Goal: Task Accomplishment & Management: Complete application form

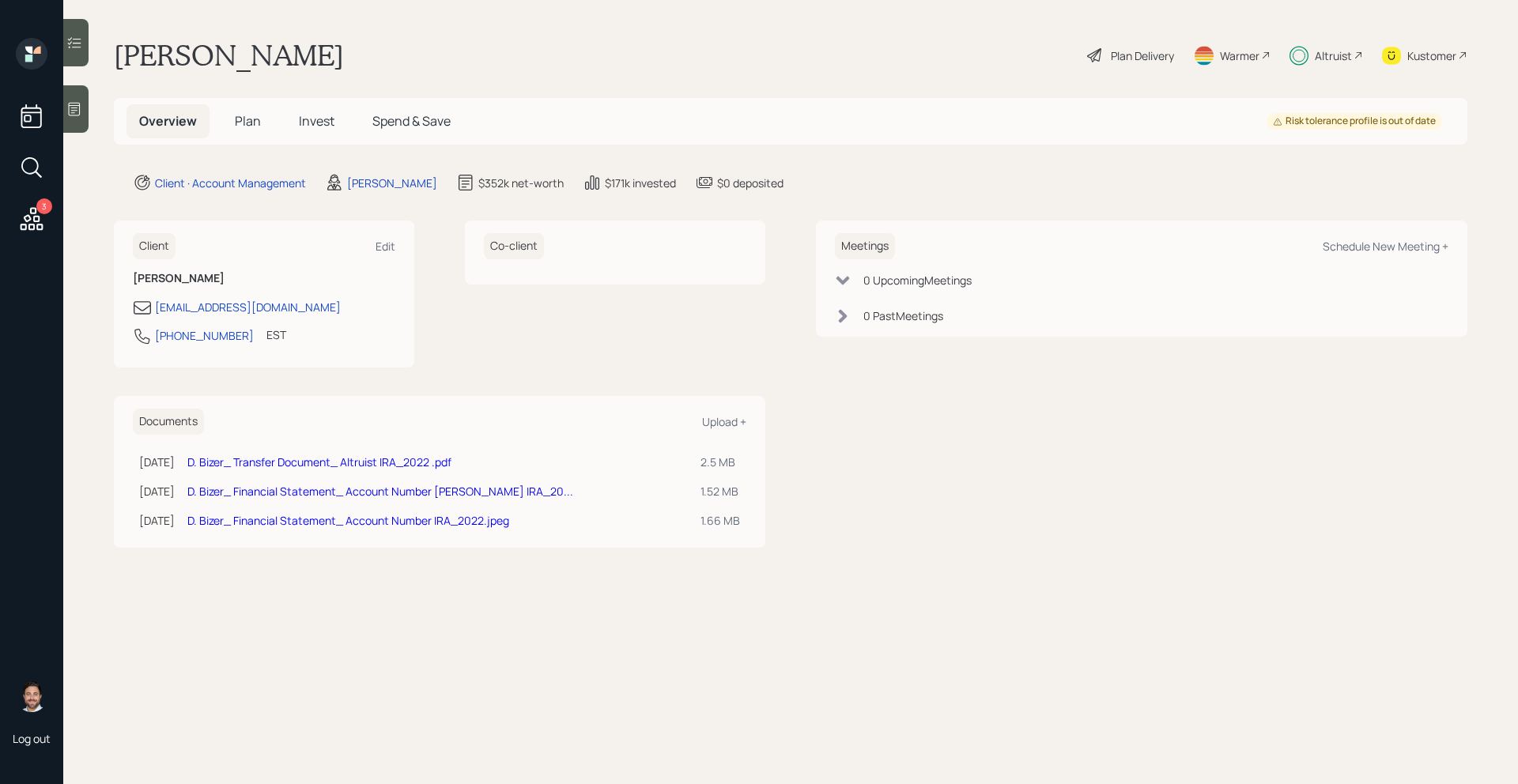
click at [1333, 51] on div "Altruist" at bounding box center [1333, 55] width 37 height 17
click at [304, 131] on h5 "Invest" at bounding box center [317, 121] width 61 height 34
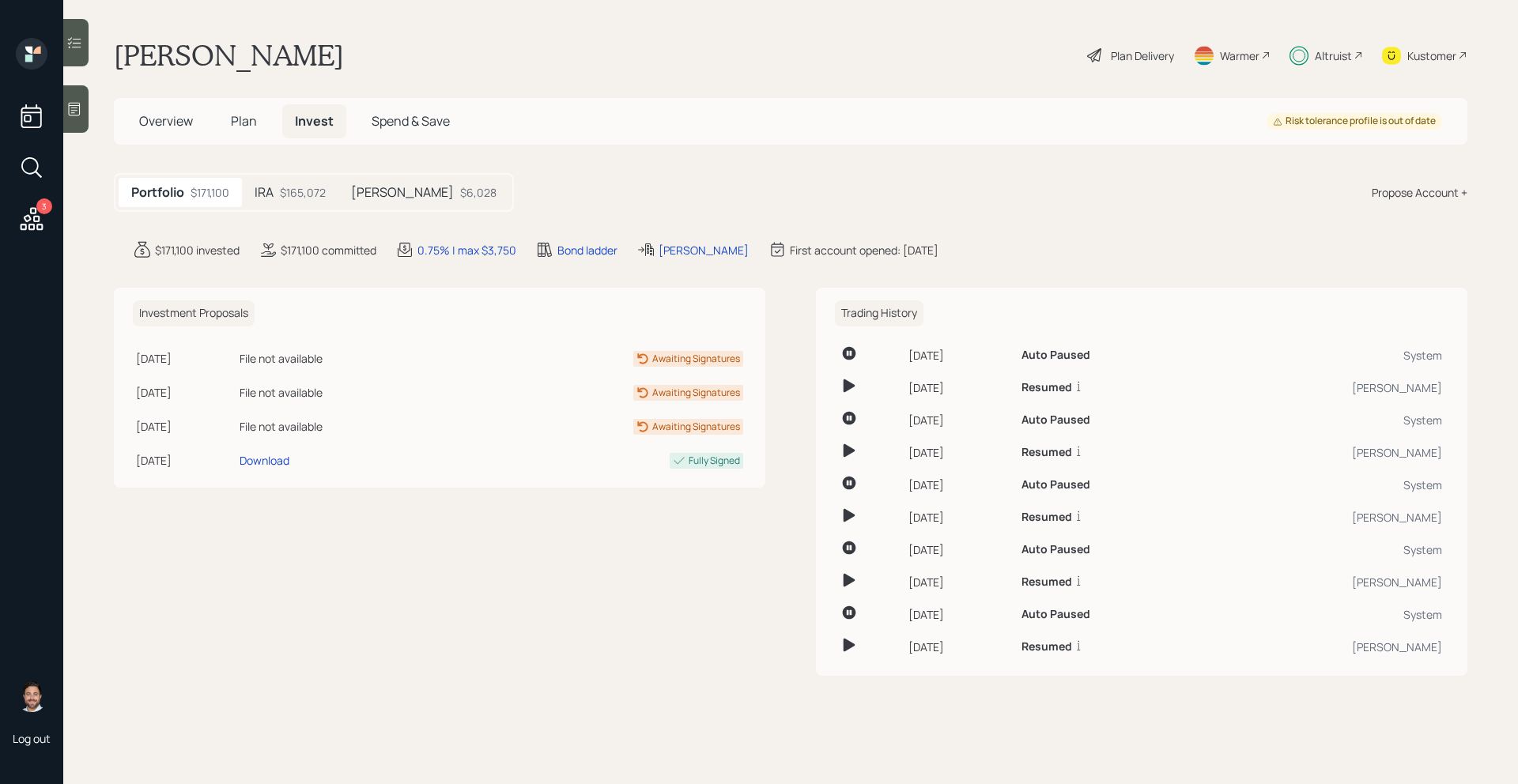
click at [305, 197] on div "$165,072" at bounding box center [302, 192] width 46 height 17
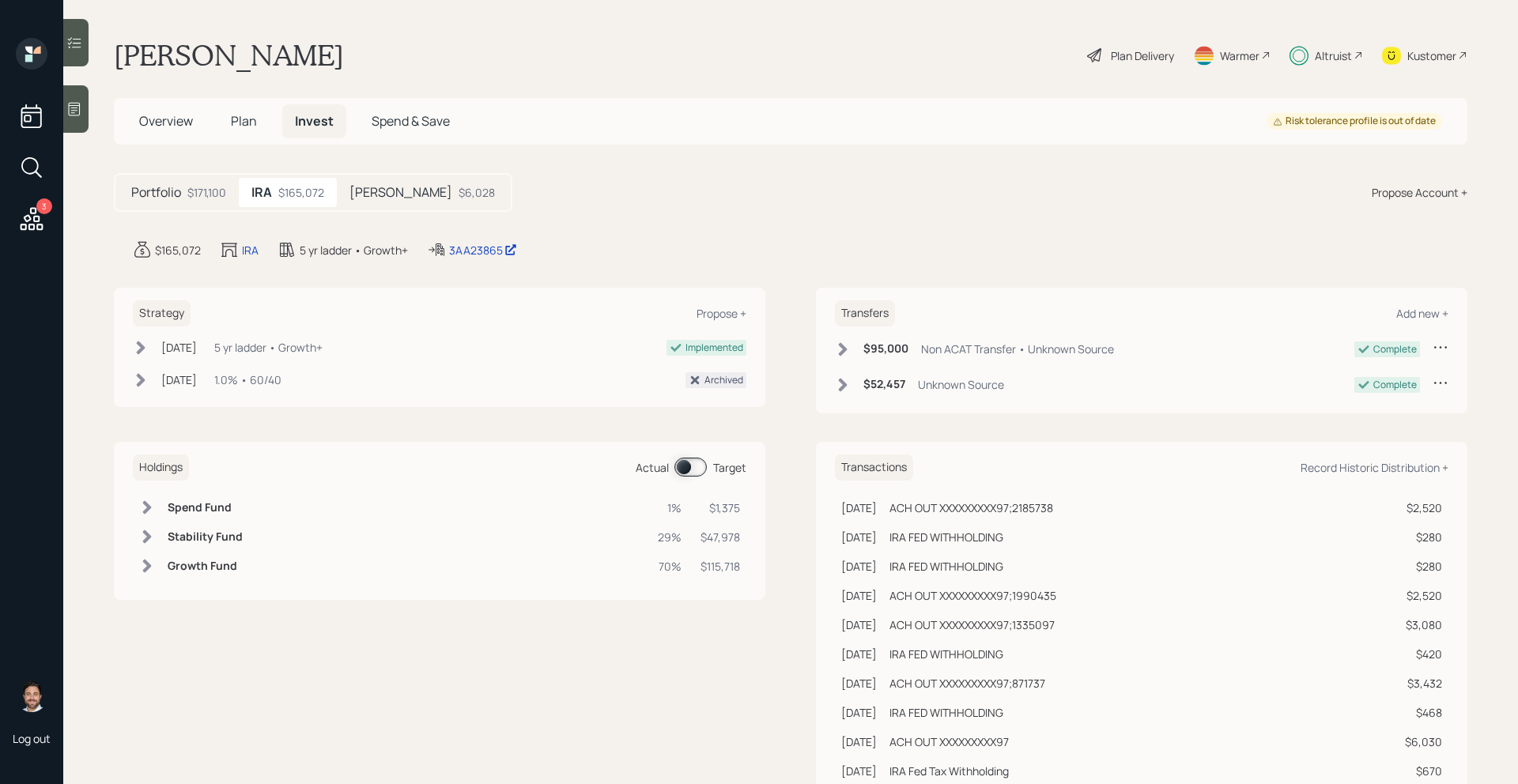
click at [694, 472] on span at bounding box center [690, 466] width 32 height 19
click at [249, 121] on span "Plan" at bounding box center [244, 121] width 27 height 18
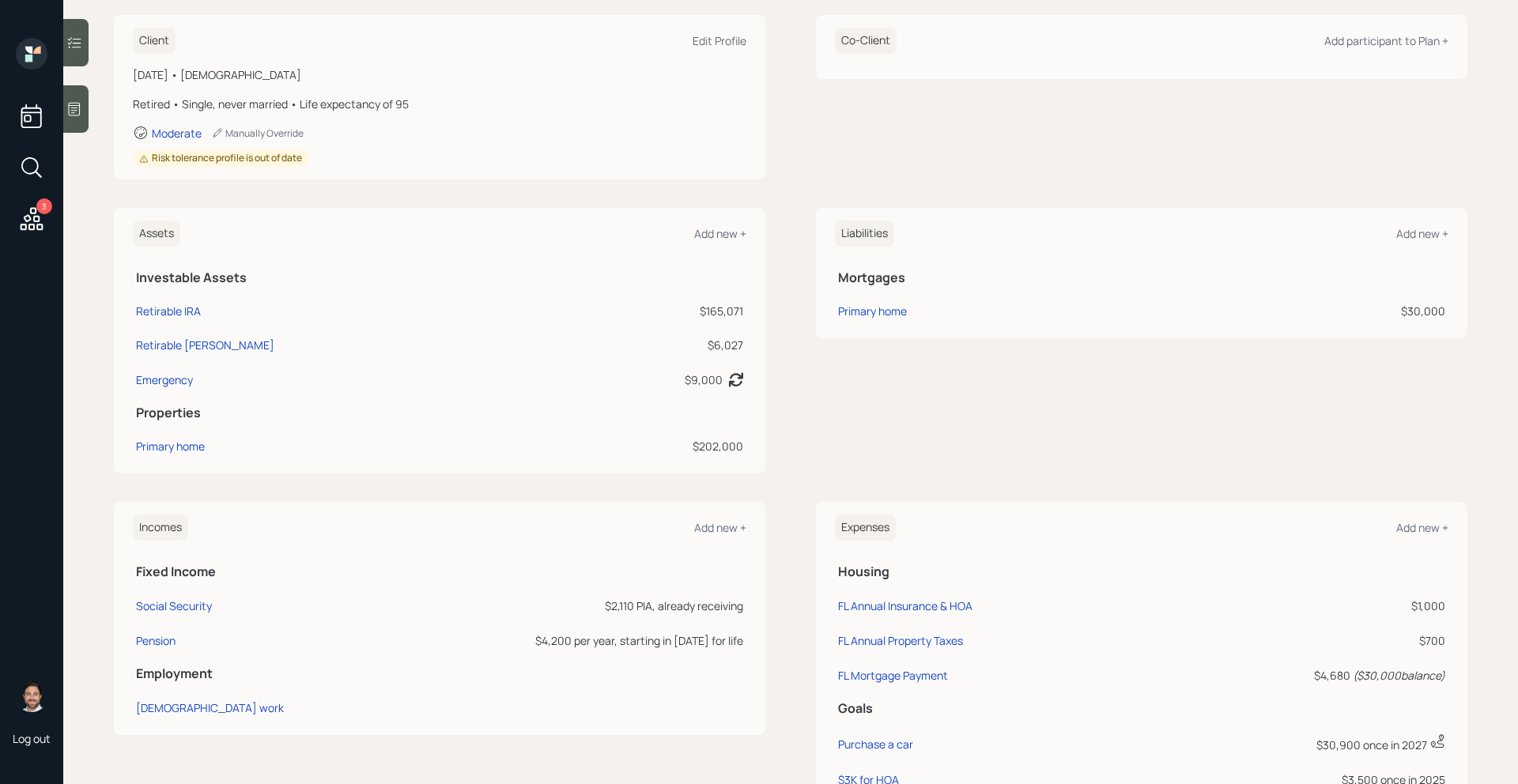
scroll to position [429, 0]
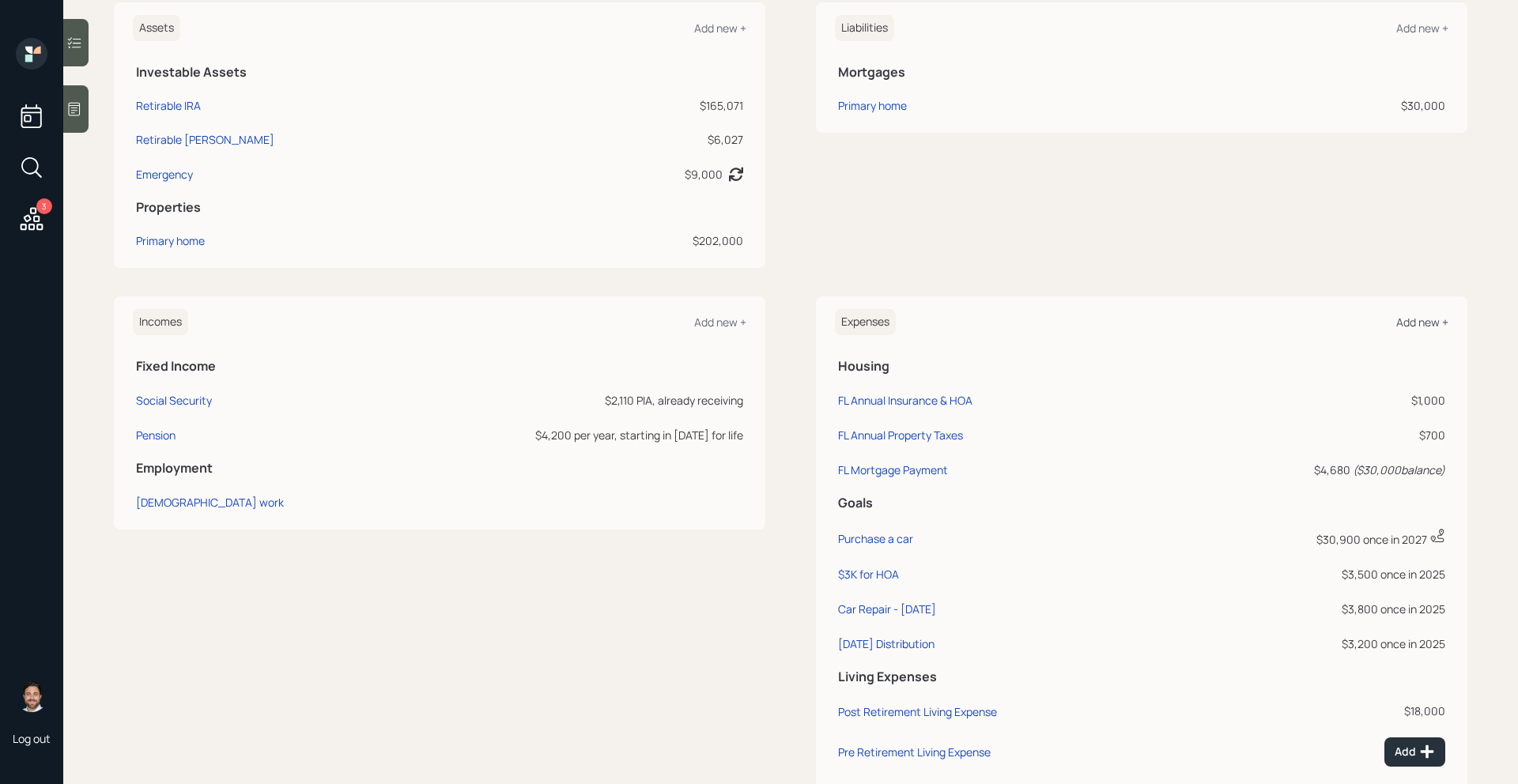
click at [1427, 315] on div "Add new +" at bounding box center [1422, 322] width 52 height 15
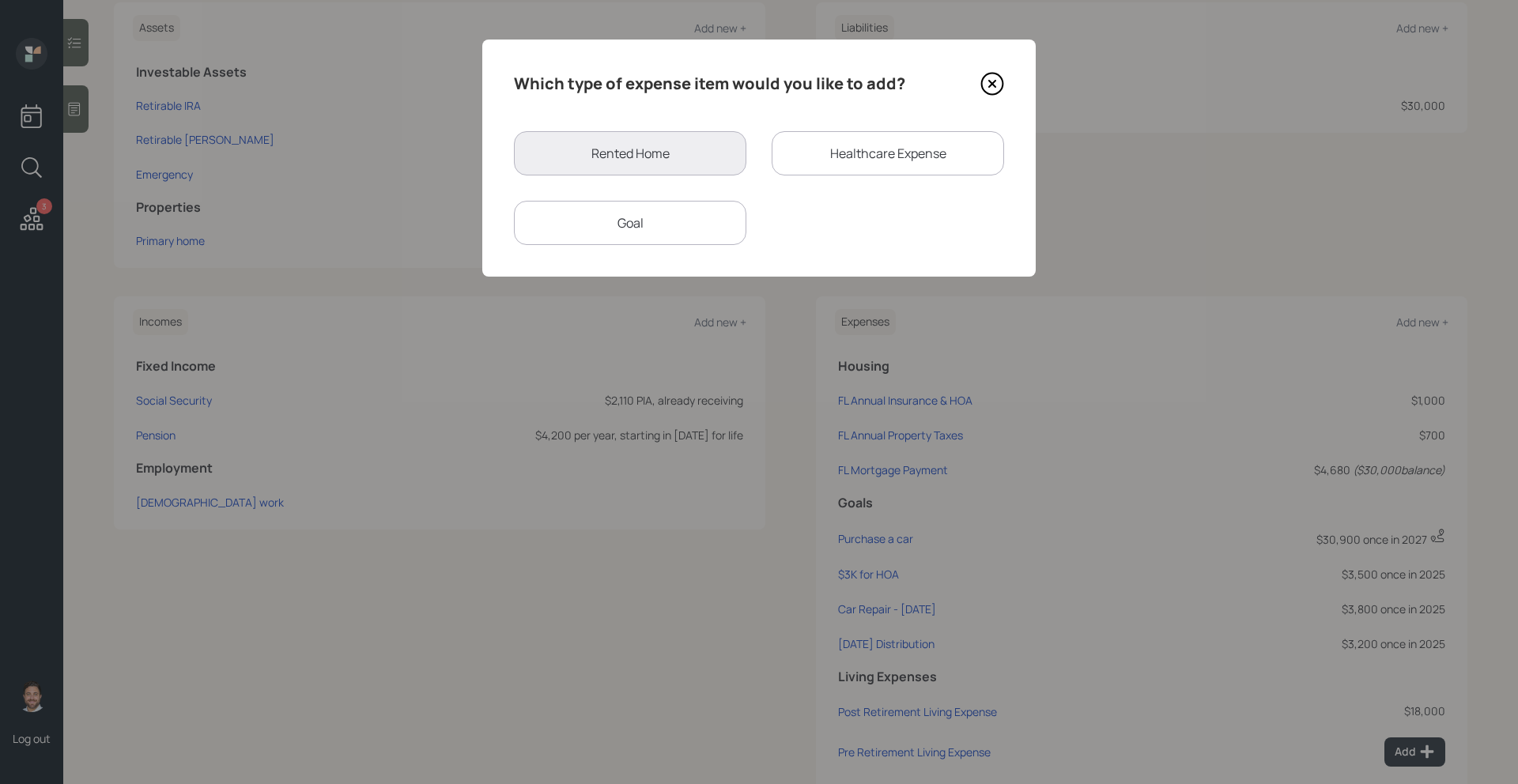
click at [690, 233] on div "Goal" at bounding box center [630, 222] width 232 height 44
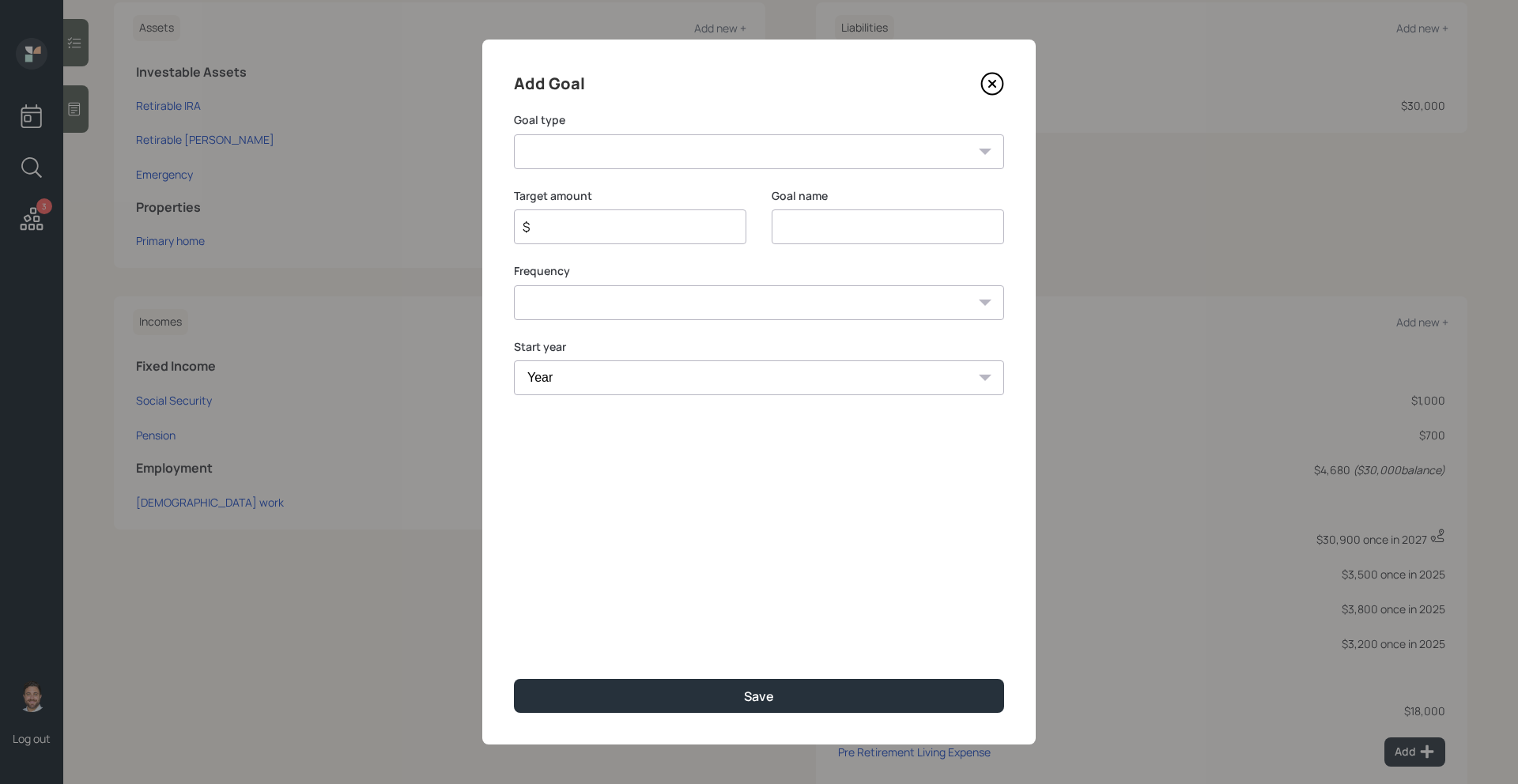
click at [613, 151] on select "Create an emergency fund Donate to charity Purchase a home Make a purchase Supp…" at bounding box center [759, 151] width 490 height 34
select select "other"
click at [514, 135] on select "Create an emergency fund Donate to charity Purchase a home Make a purchase Supp…" at bounding box center [759, 151] width 490 height 34
click at [842, 223] on input "Other" at bounding box center [887, 226] width 232 height 34
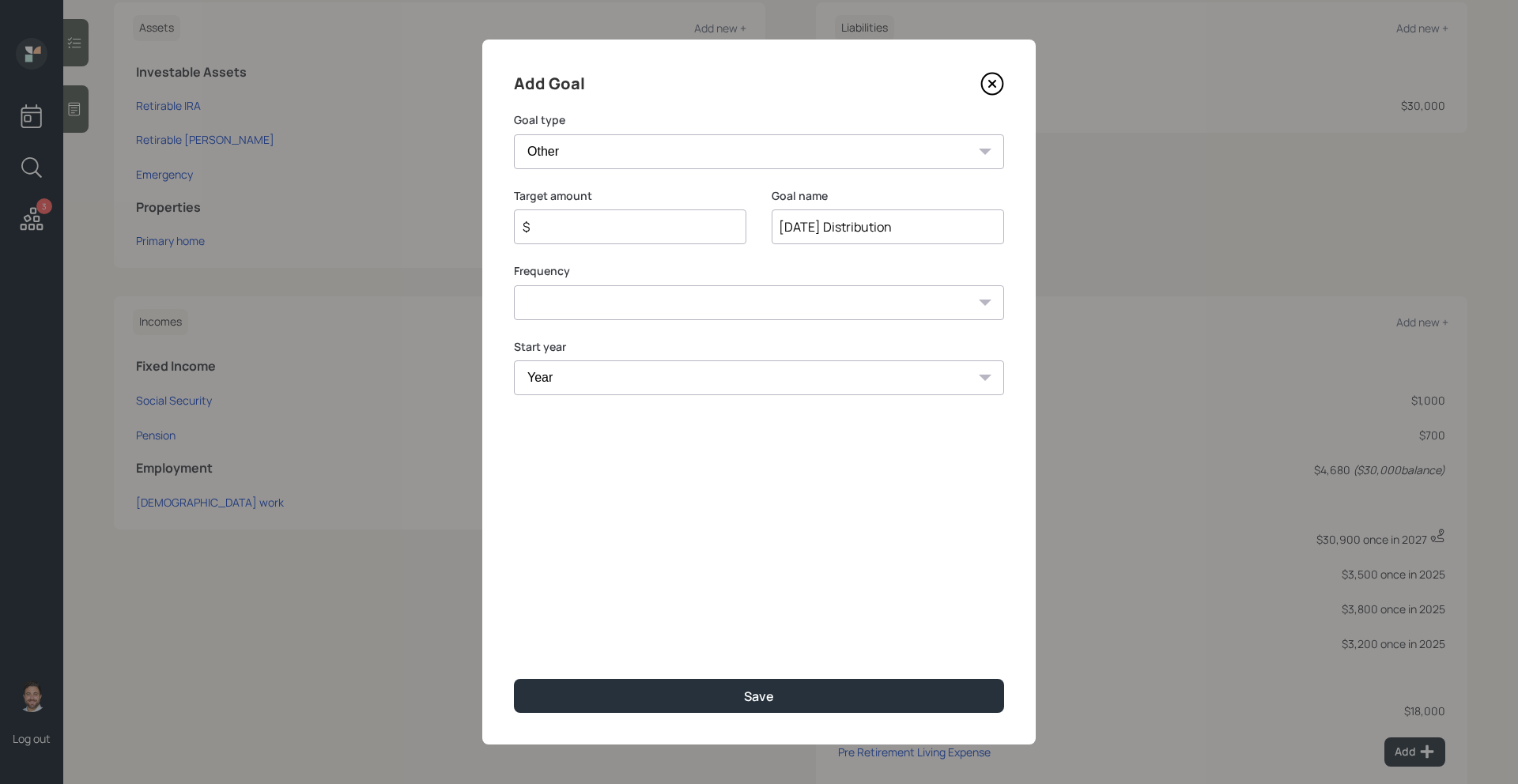
type input "[DATE] Distribution"
click at [757, 306] on select "One time Every 1 year Every 2 years Every 3 years Every 4 years Every 5 years E…" at bounding box center [759, 302] width 490 height 34
select select "0"
click at [514, 285] on select "One time Every 1 year Every 2 years Every 3 years Every 4 years Every 5 years E…" at bounding box center [759, 302] width 490 height 34
click at [665, 373] on select "Year 2025 2026 2027 2028 2029 2030 2031 2032 2033 2034 2035 2036 2037 2038 2039…" at bounding box center [759, 377] width 490 height 34
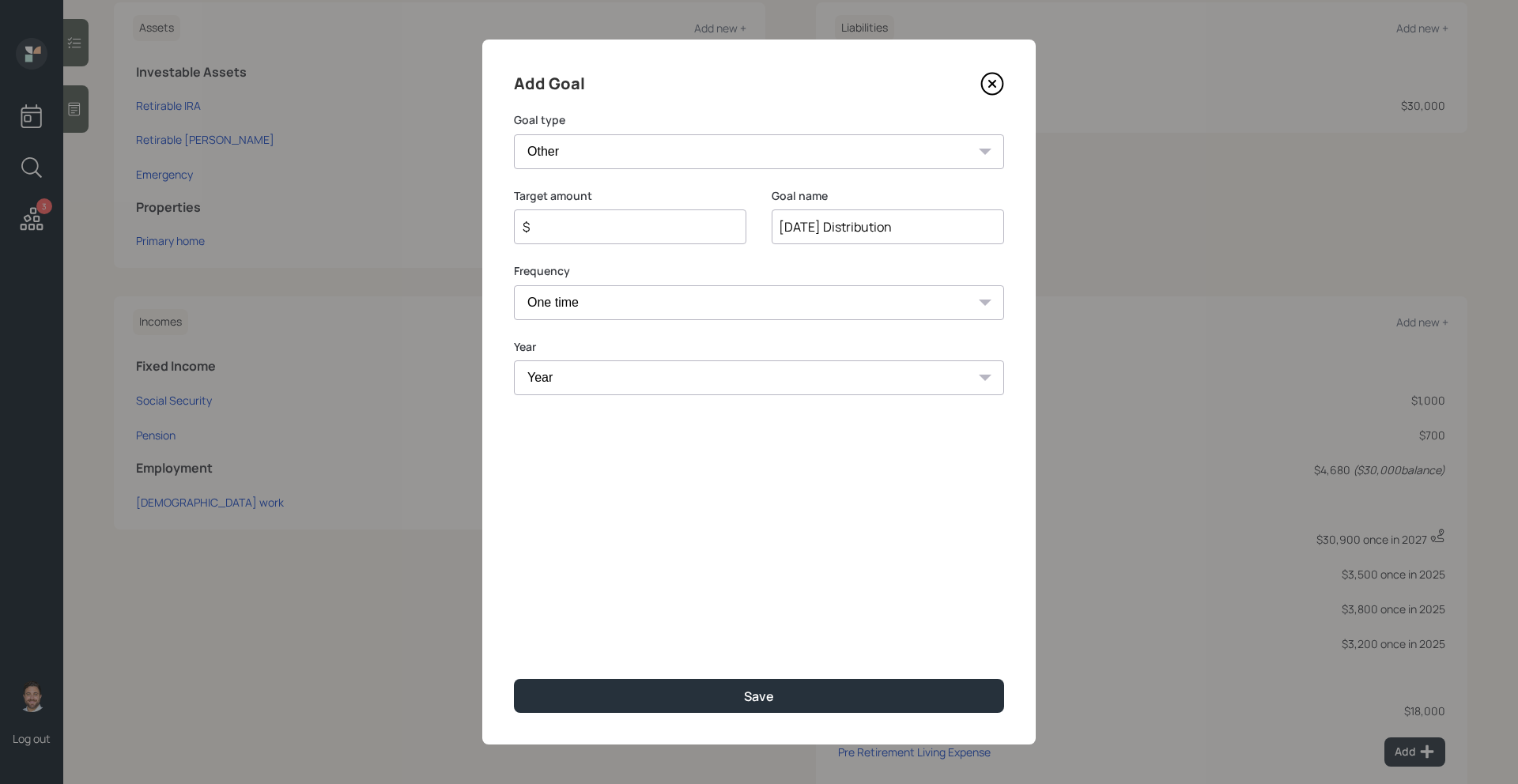
select select "2025"
click at [514, 360] on select "Year 2025 2026 2027 2028 2029 2030 2031 2032 2033 2034 2035 2036 2037 2038 2039…" at bounding box center [759, 377] width 490 height 34
click at [637, 227] on input "$" at bounding box center [623, 226] width 206 height 19
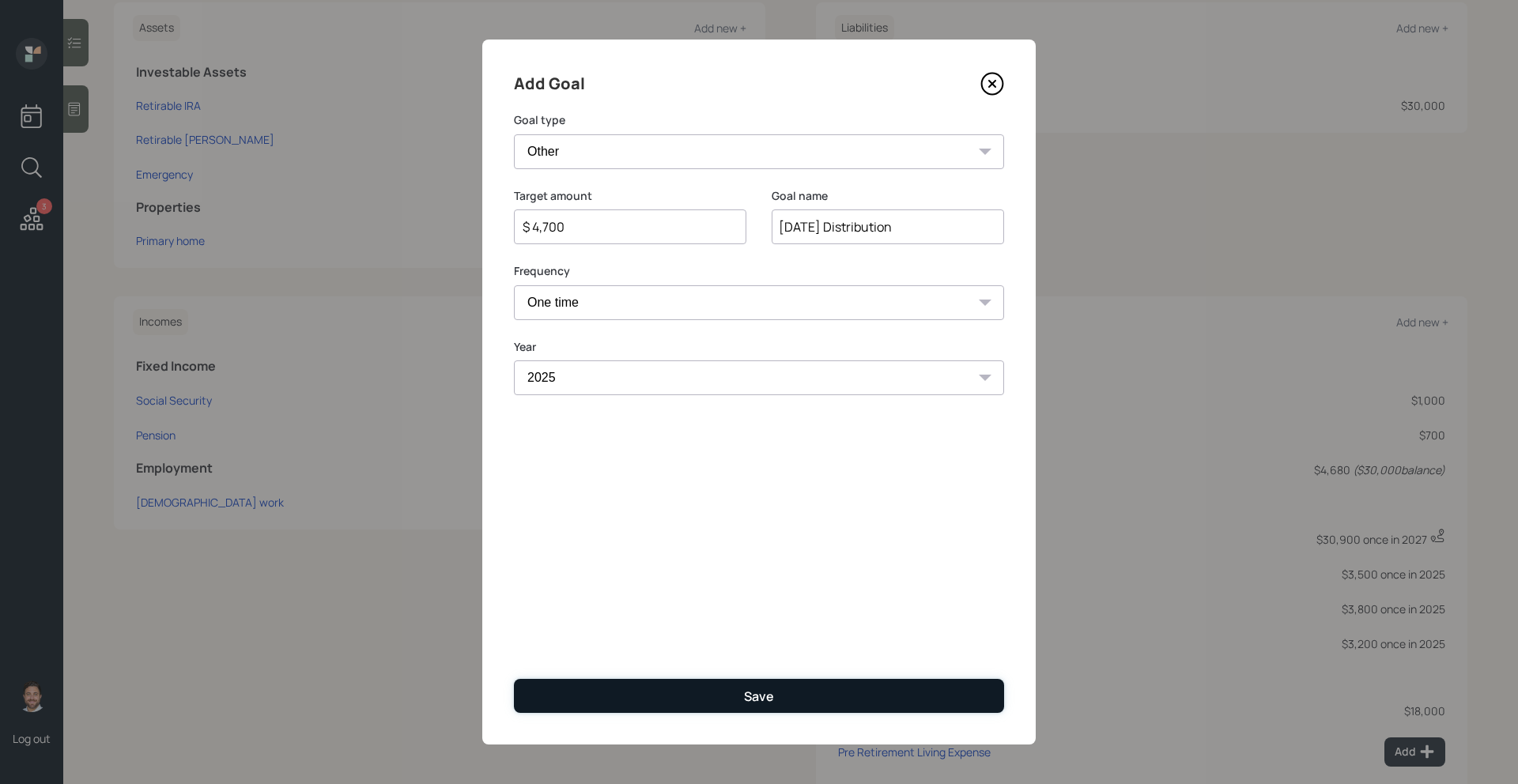
click at [683, 692] on button "Save" at bounding box center [759, 695] width 490 height 34
type input "$"
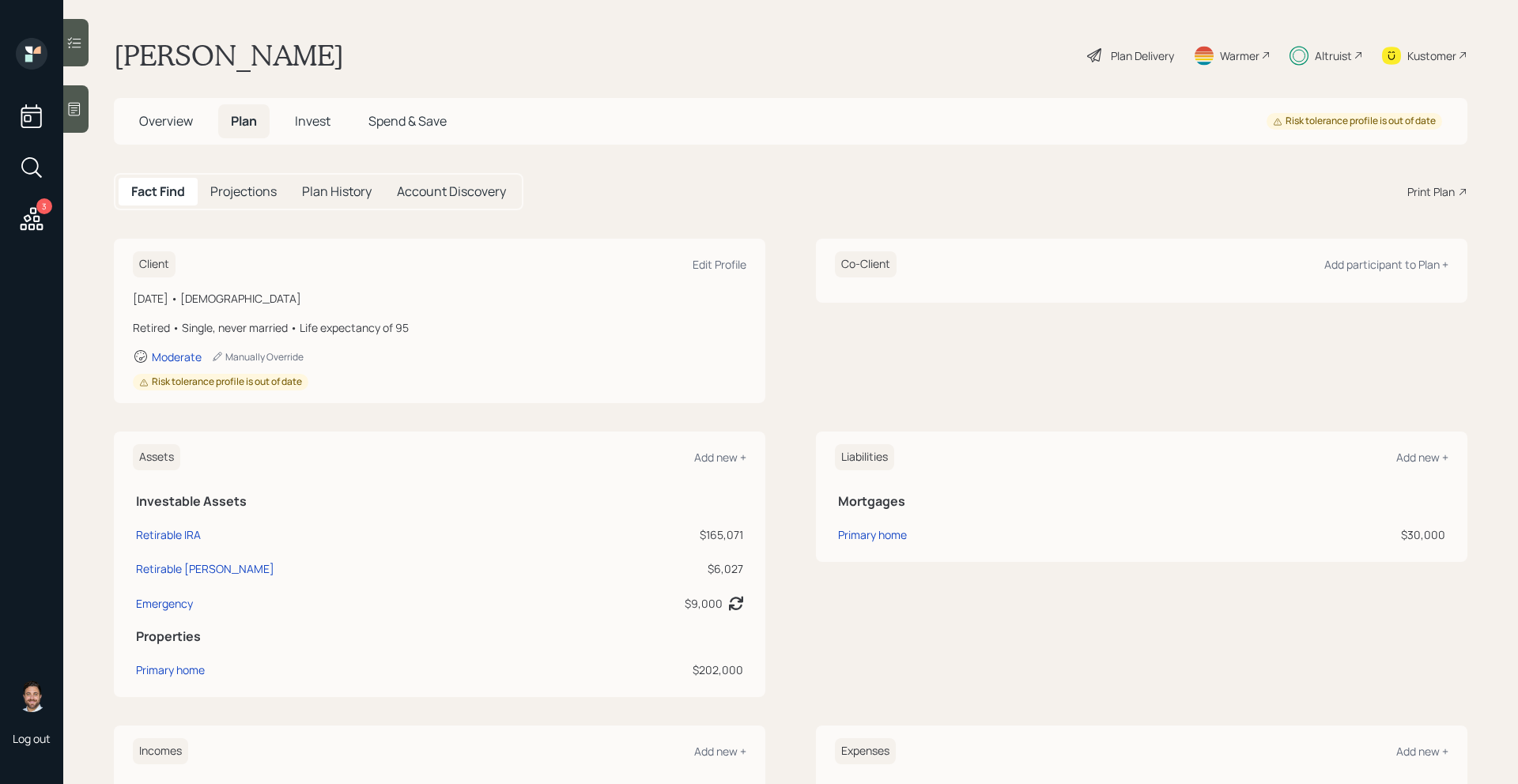
click at [328, 124] on span "Invest" at bounding box center [313, 121] width 35 height 18
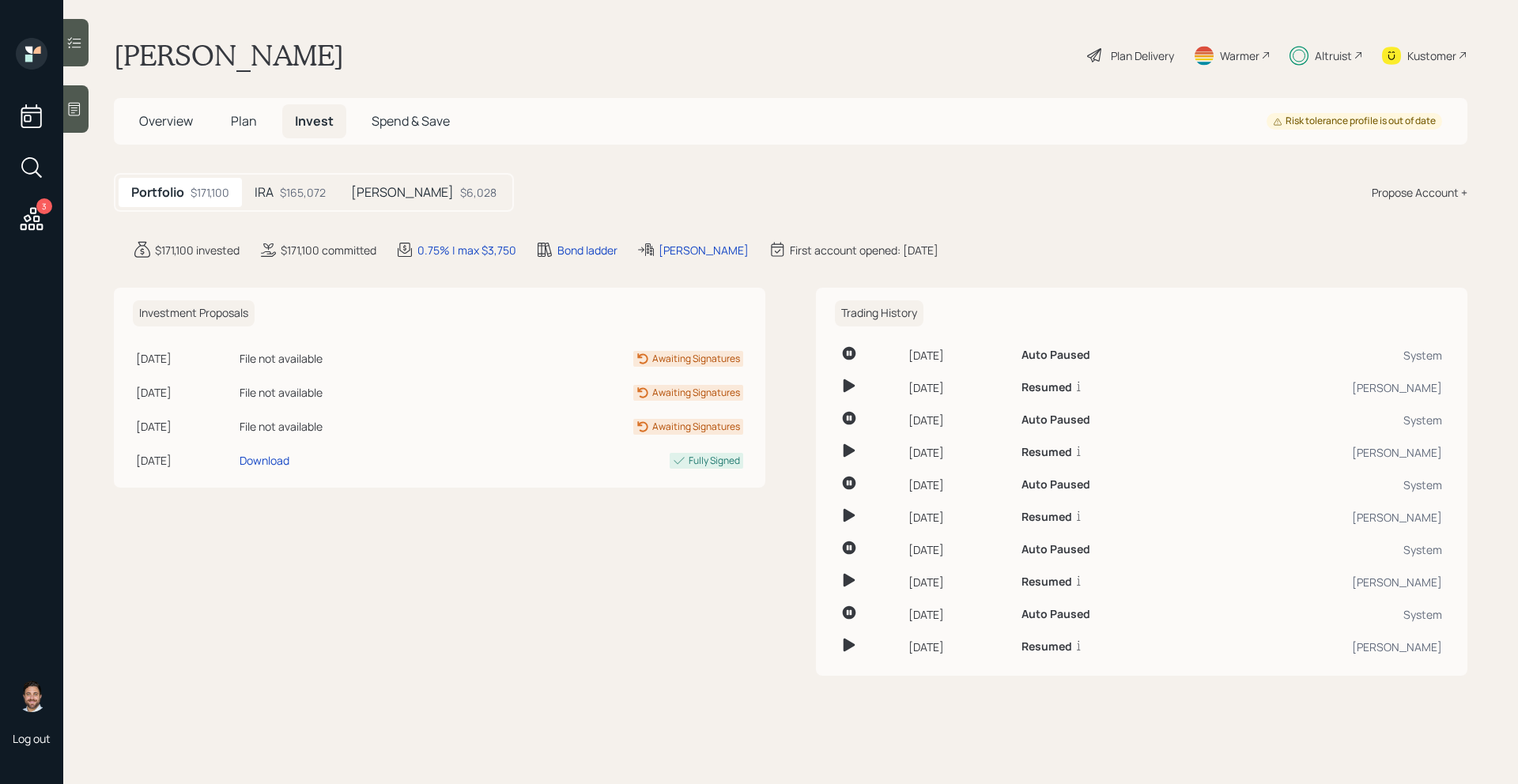
click at [393, 187] on h5 "Roth IRA" at bounding box center [402, 192] width 102 height 15
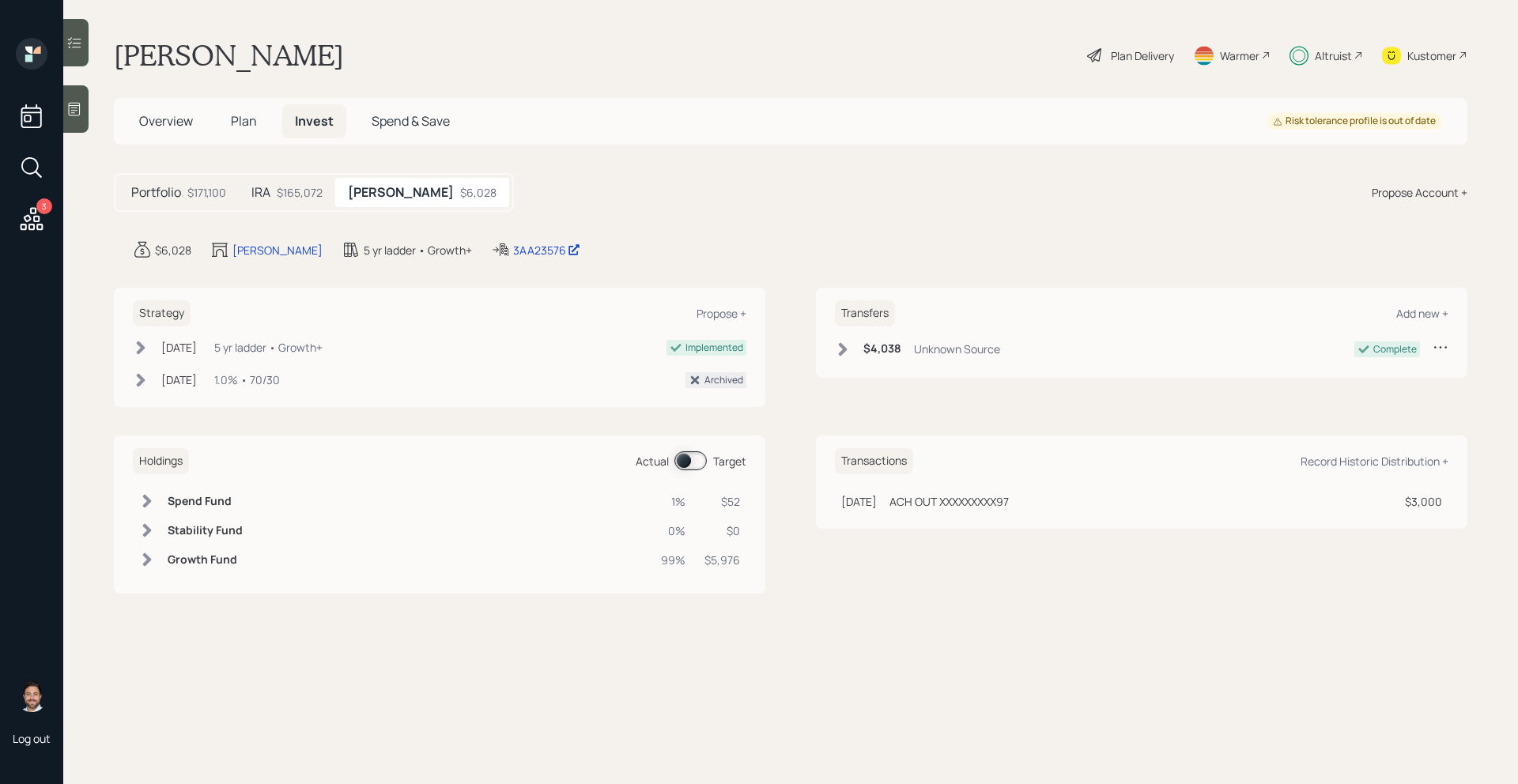
click at [316, 189] on div "$165,072" at bounding box center [299, 192] width 46 height 17
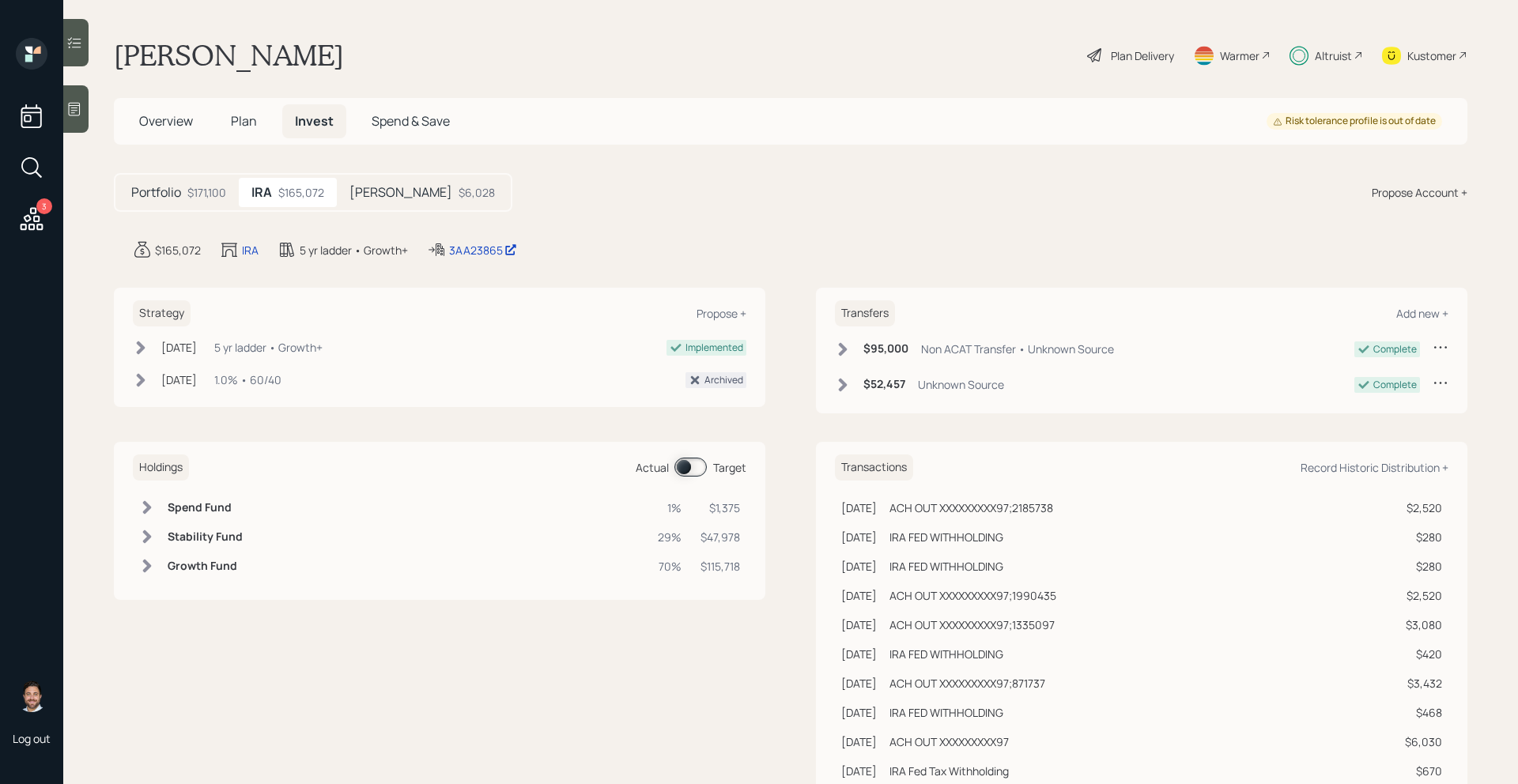
click at [685, 461] on span at bounding box center [690, 466] width 32 height 19
click at [252, 123] on span "Plan" at bounding box center [244, 121] width 27 height 18
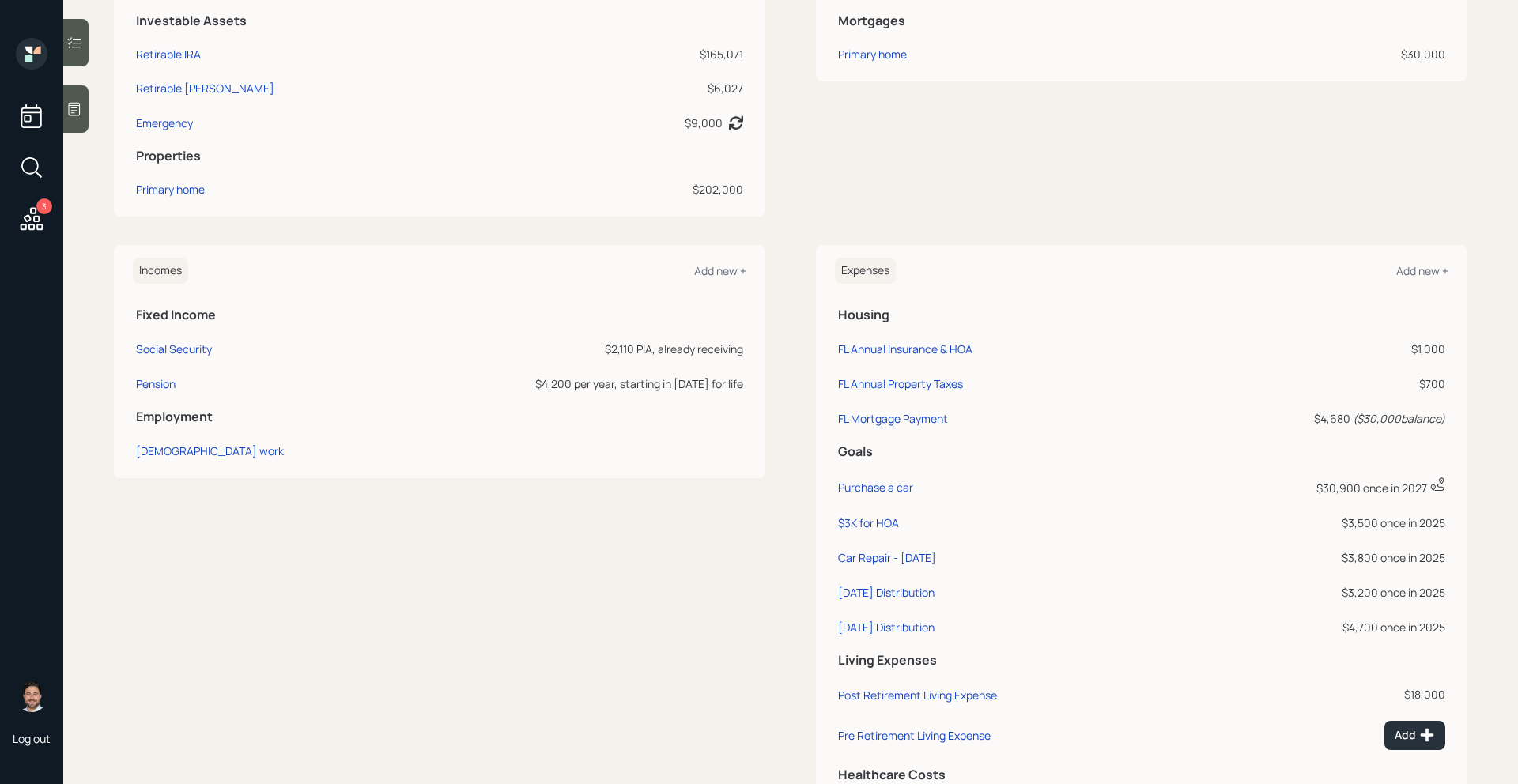
scroll to position [571, 0]
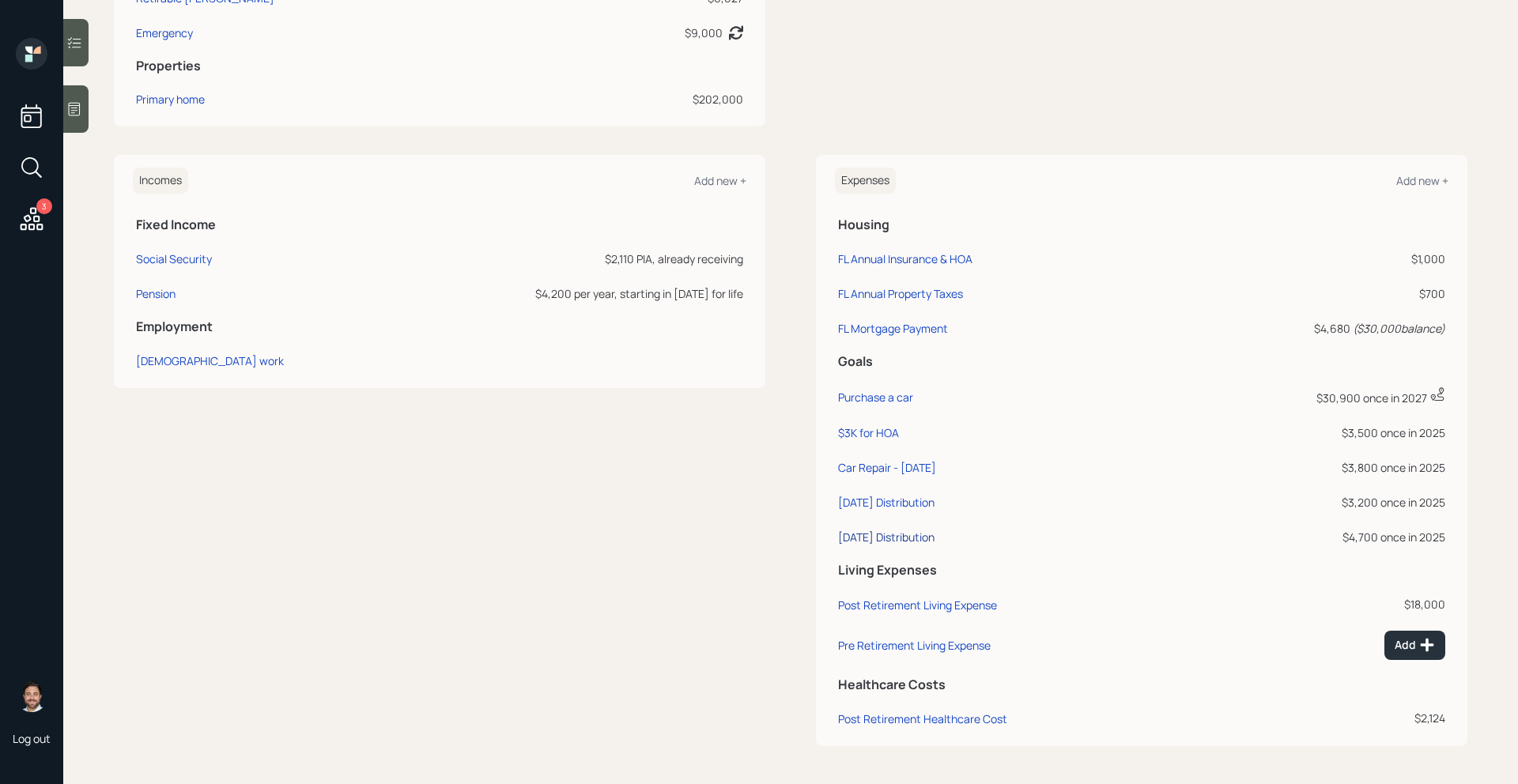
click at [935, 539] on div "October '25 Distribution" at bounding box center [886, 536] width 96 height 15
select select "0"
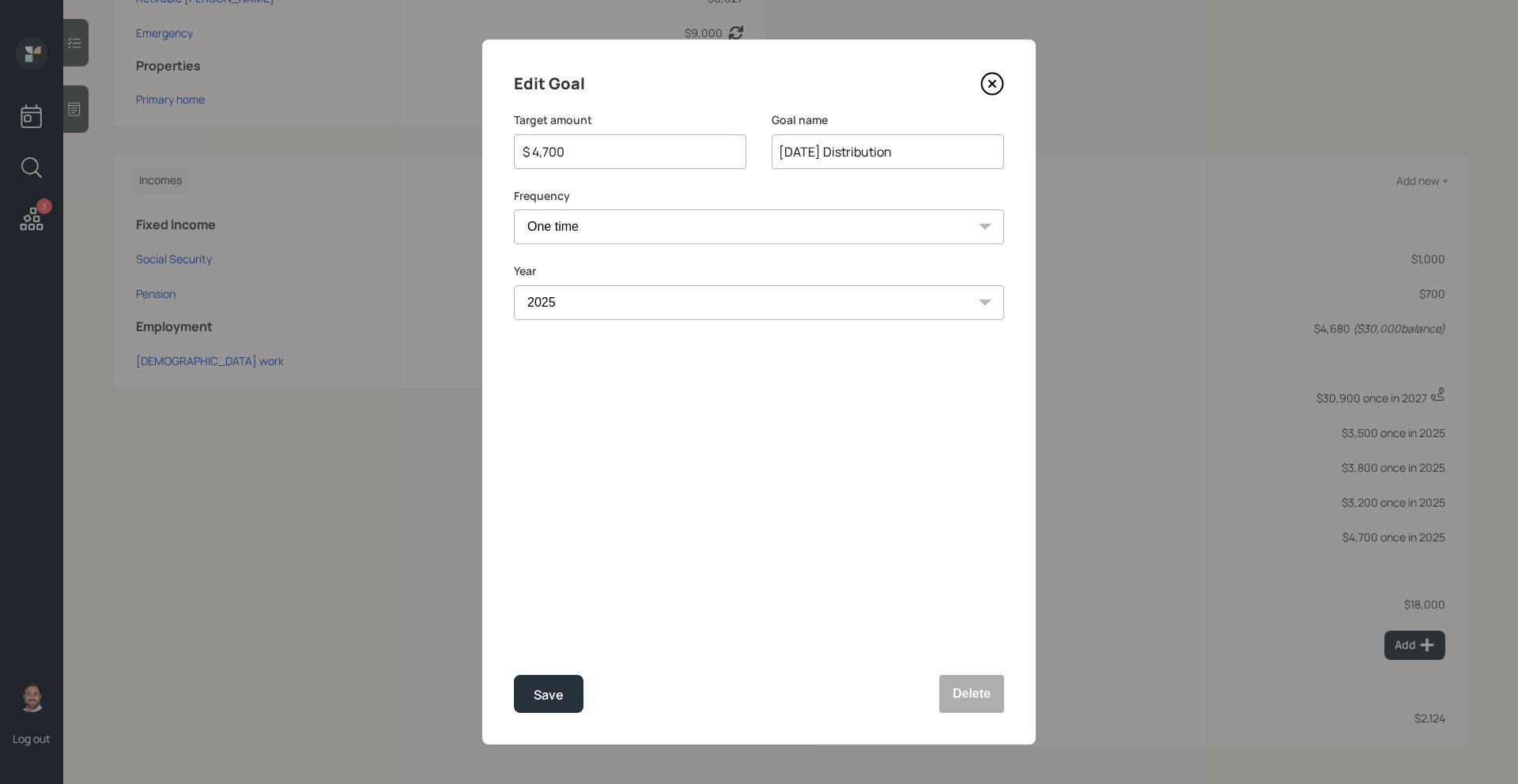
click at [613, 151] on input "$ 4,700" at bounding box center [623, 151] width 206 height 19
click at [561, 685] on div "Save" at bounding box center [548, 695] width 30 height 22
type input "$ 4,700"
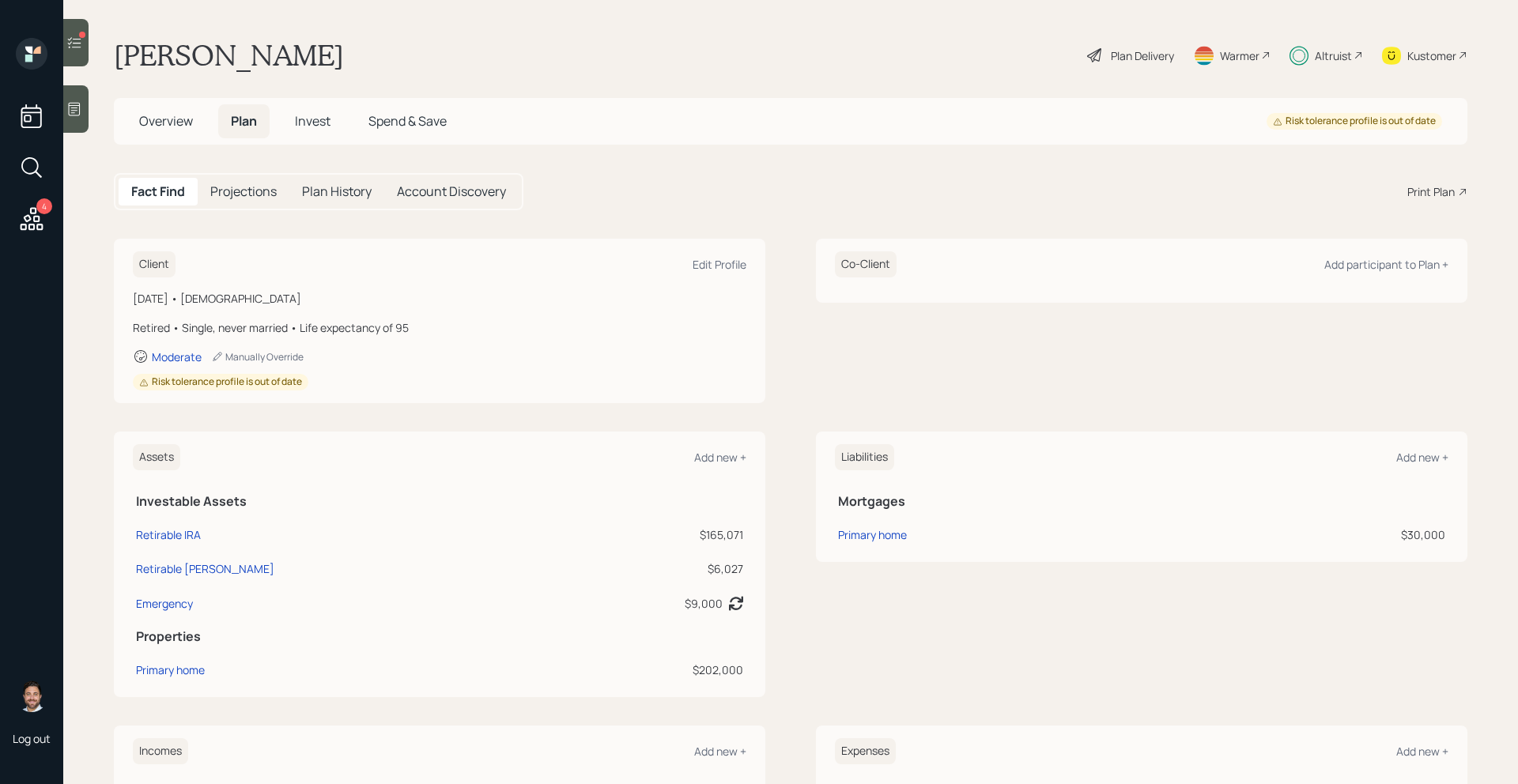
click at [324, 125] on span "Invest" at bounding box center [313, 121] width 35 height 18
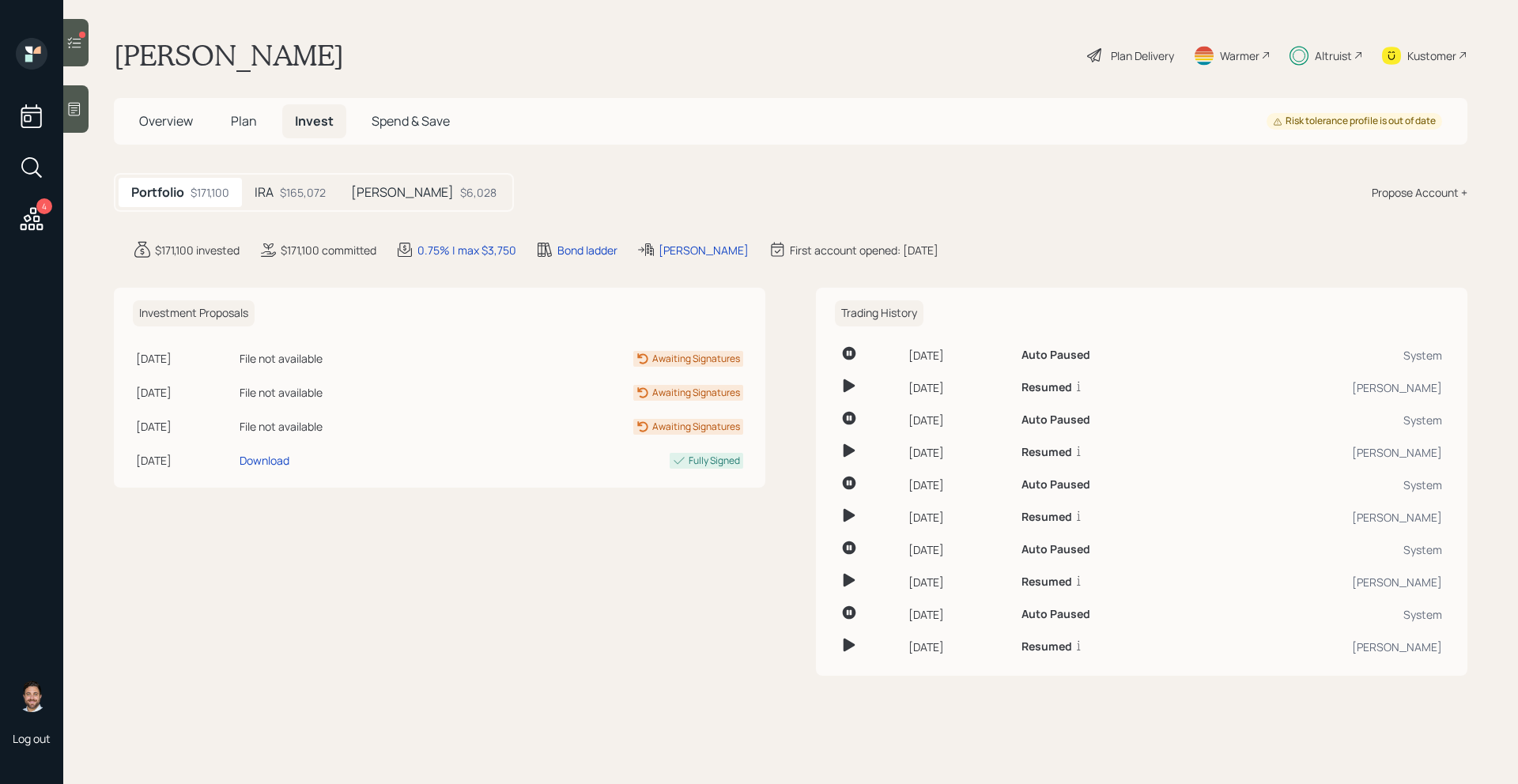
click at [329, 193] on div "IRA $165,072" at bounding box center [290, 193] width 96 height 30
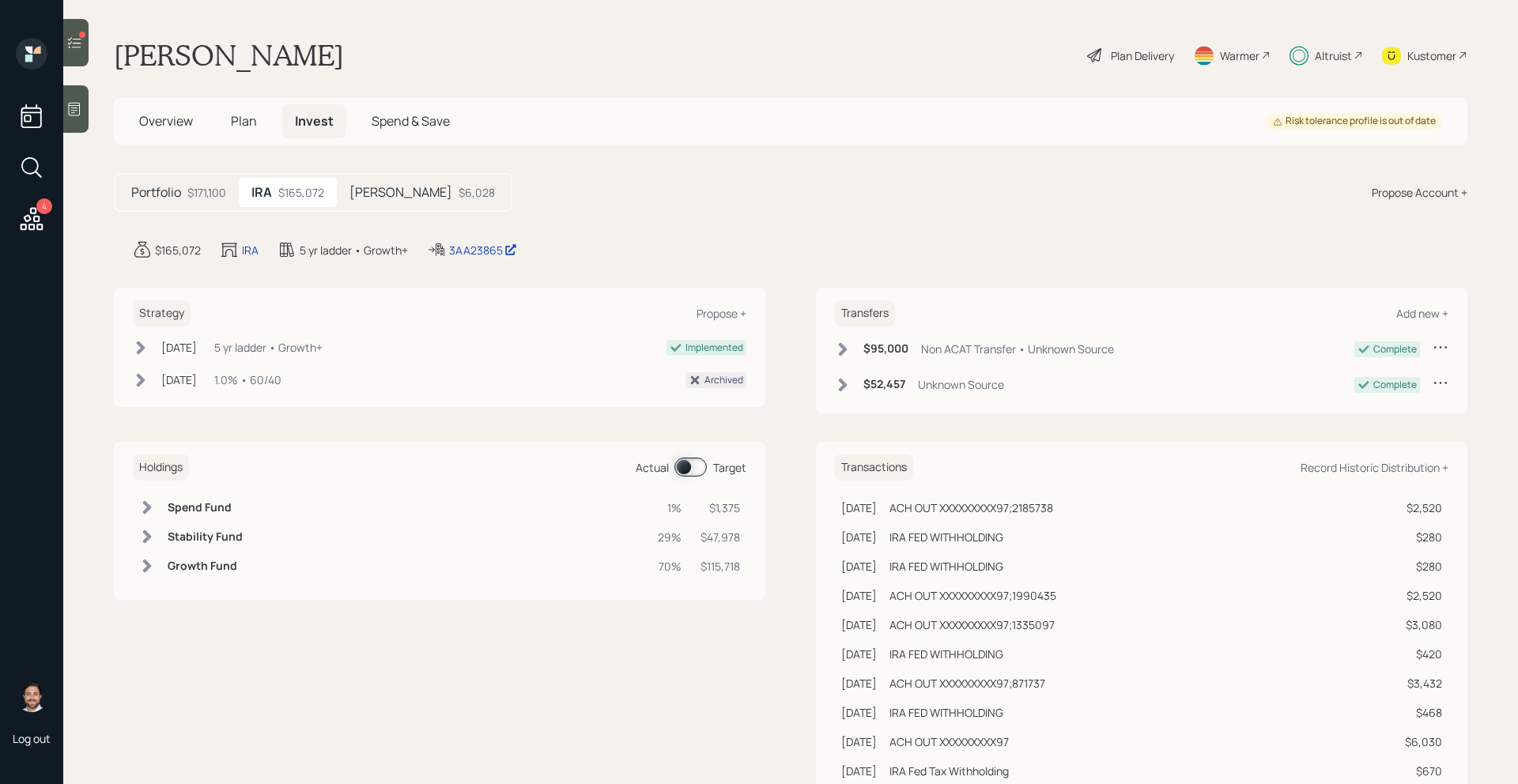
click at [694, 475] on span at bounding box center [690, 466] width 32 height 19
click at [694, 471] on span at bounding box center [690, 466] width 32 height 19
click at [257, 127] on h5 "Plan" at bounding box center [244, 121] width 51 height 34
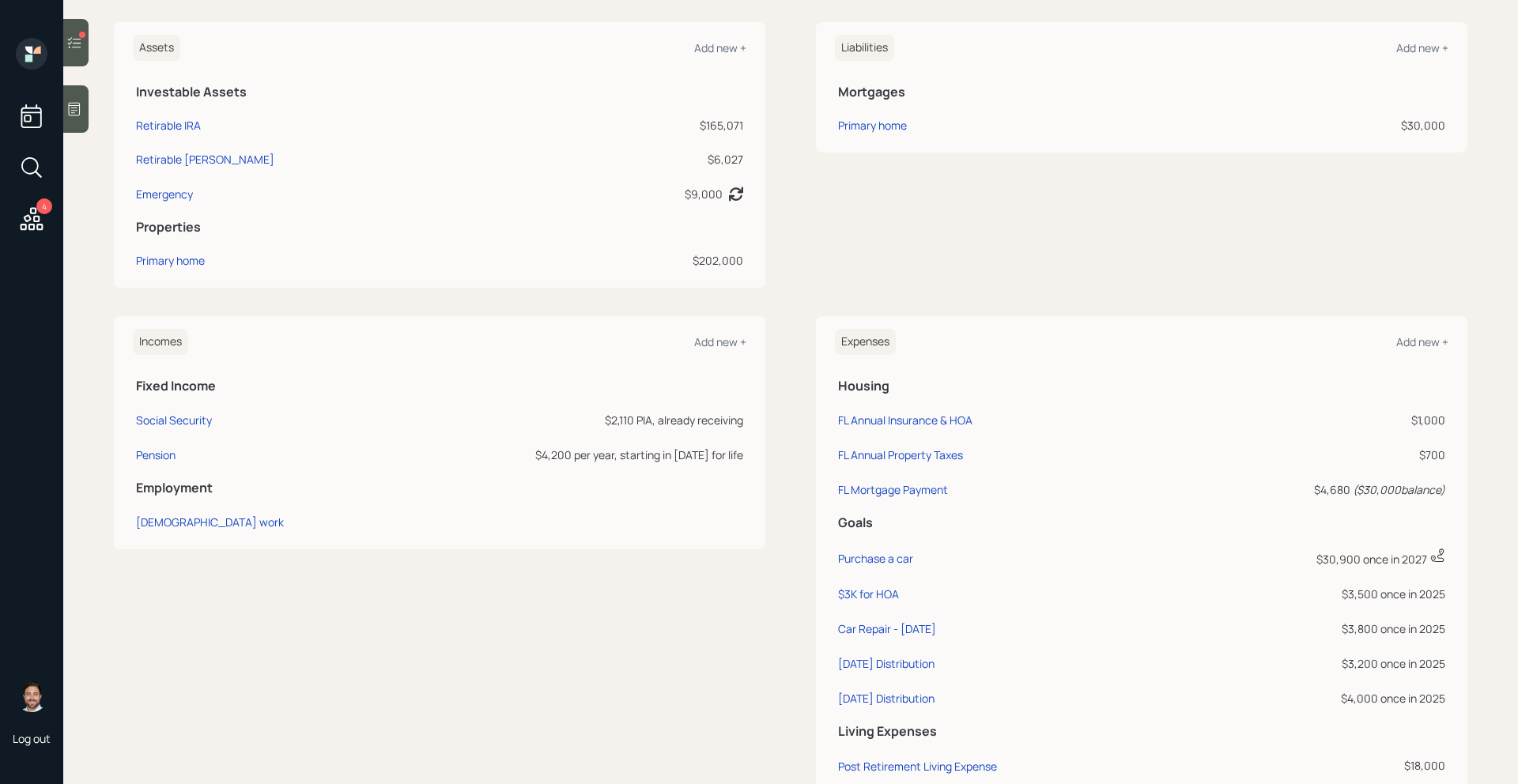
scroll to position [547, 0]
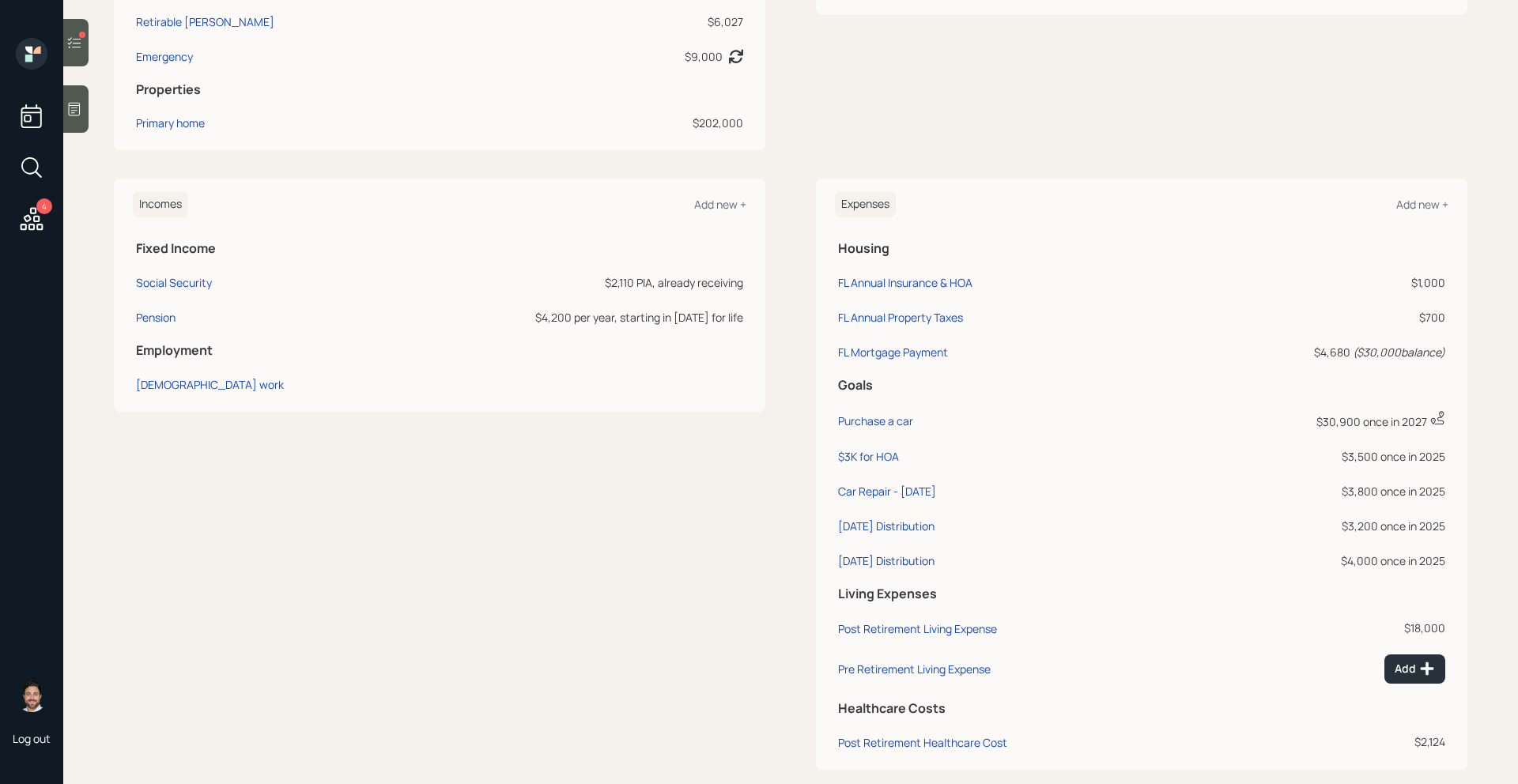
click at [928, 557] on div "[DATE] Distribution" at bounding box center [886, 560] width 96 height 15
select select "0"
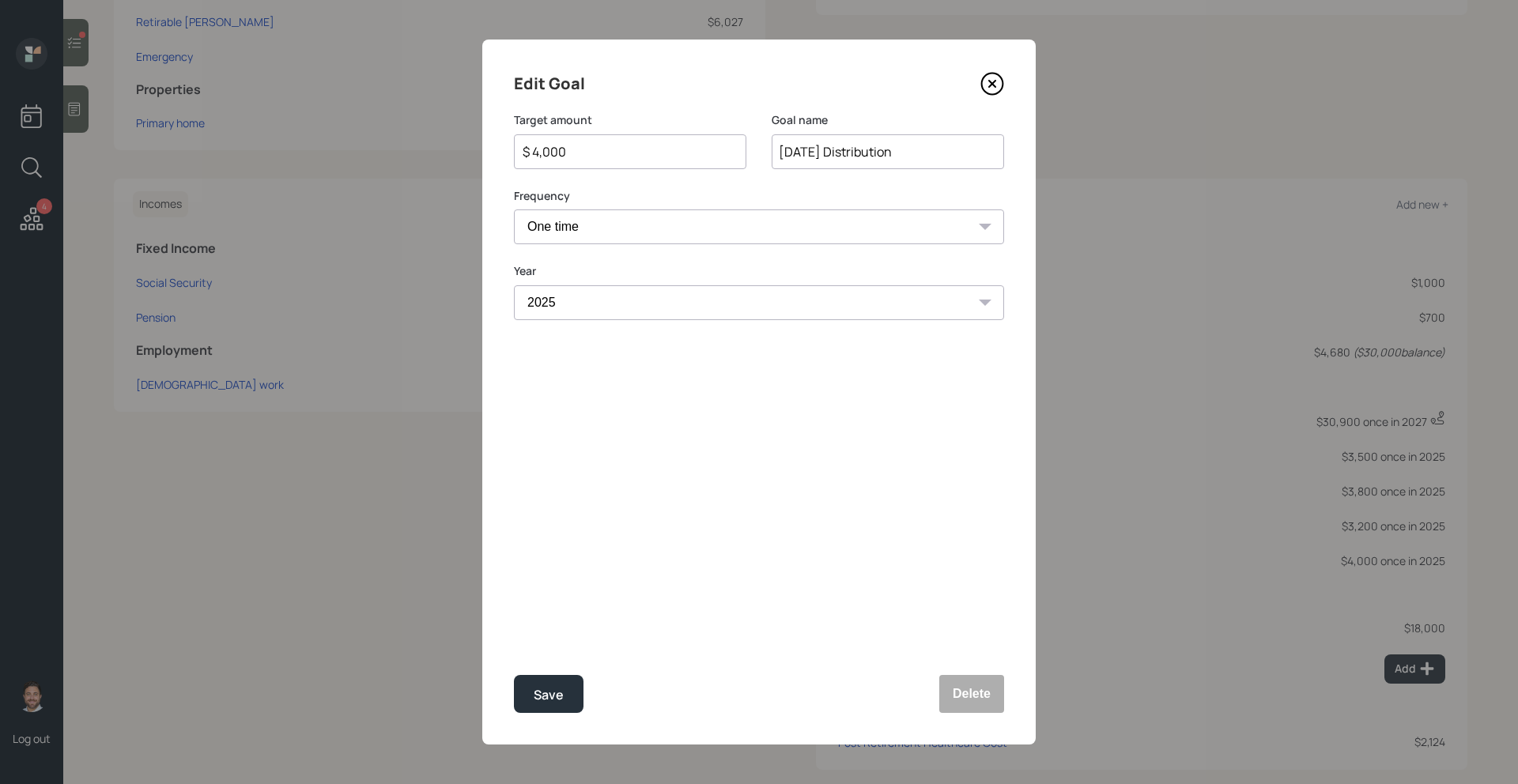
click at [583, 158] on input "$ 4,000" at bounding box center [623, 151] width 206 height 19
click at [564, 706] on button "Save" at bounding box center [548, 694] width 70 height 38
type input "$ 4,000"
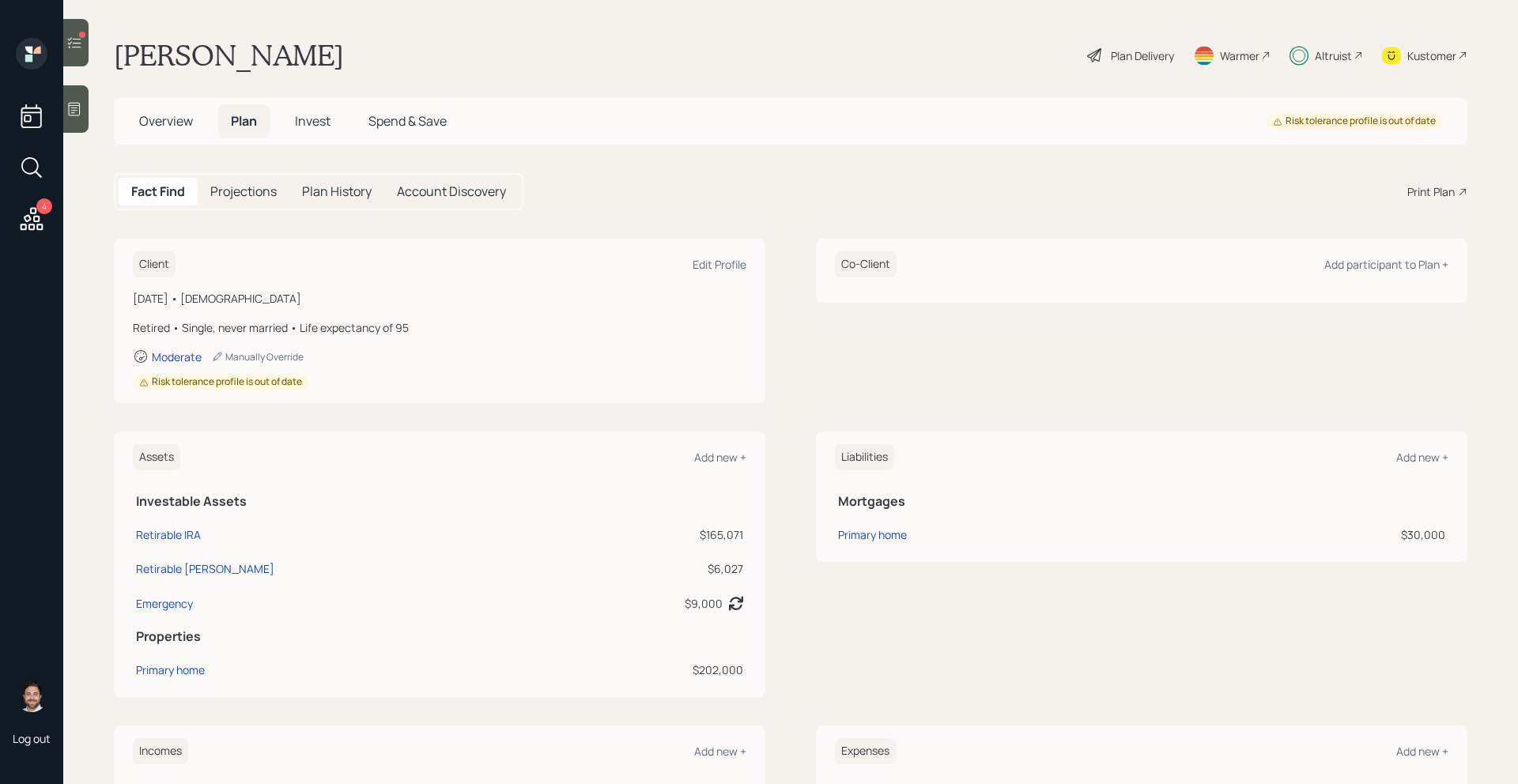
click at [320, 121] on span "Invest" at bounding box center [313, 121] width 35 height 18
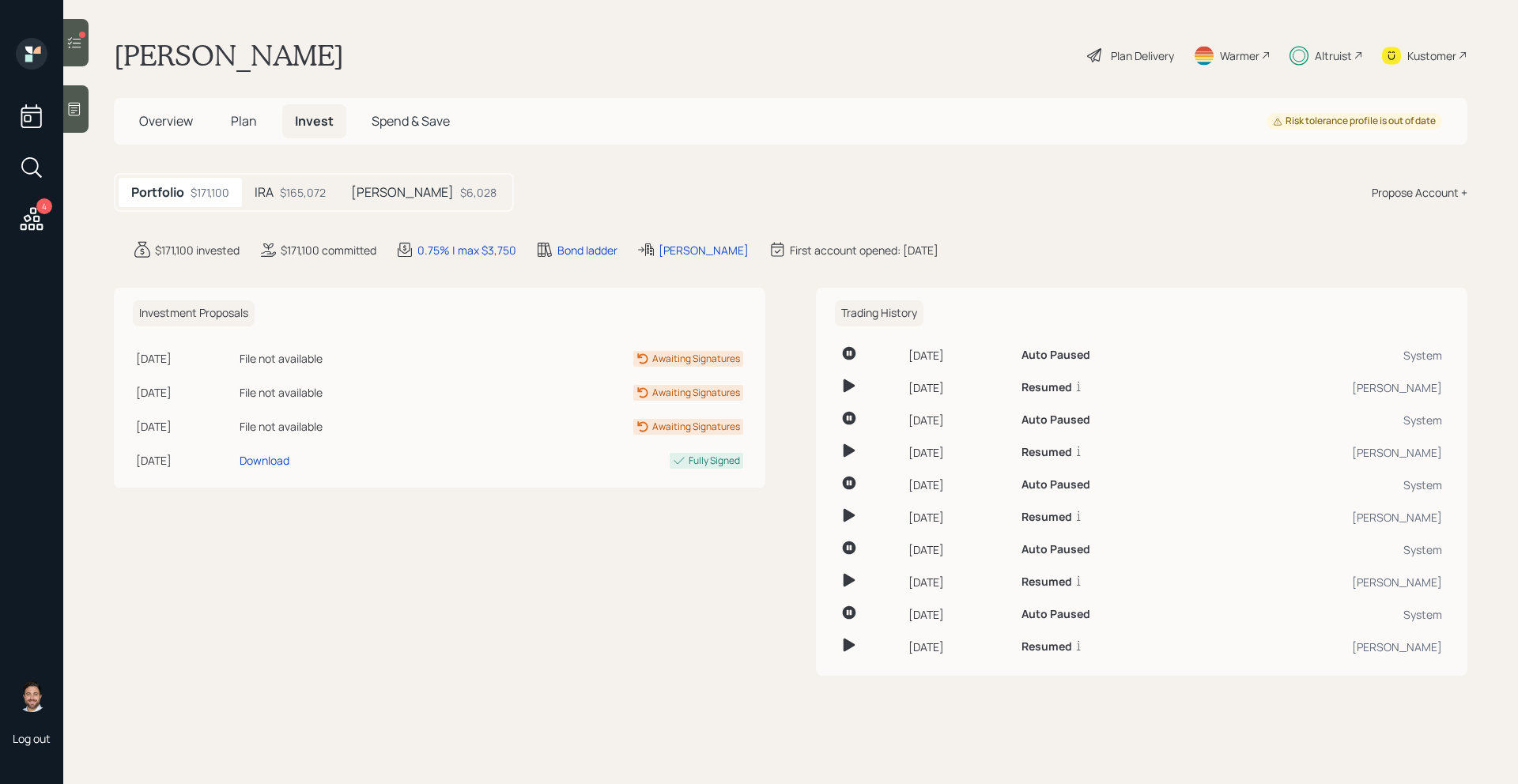
click at [286, 187] on div "$165,072" at bounding box center [302, 192] width 46 height 17
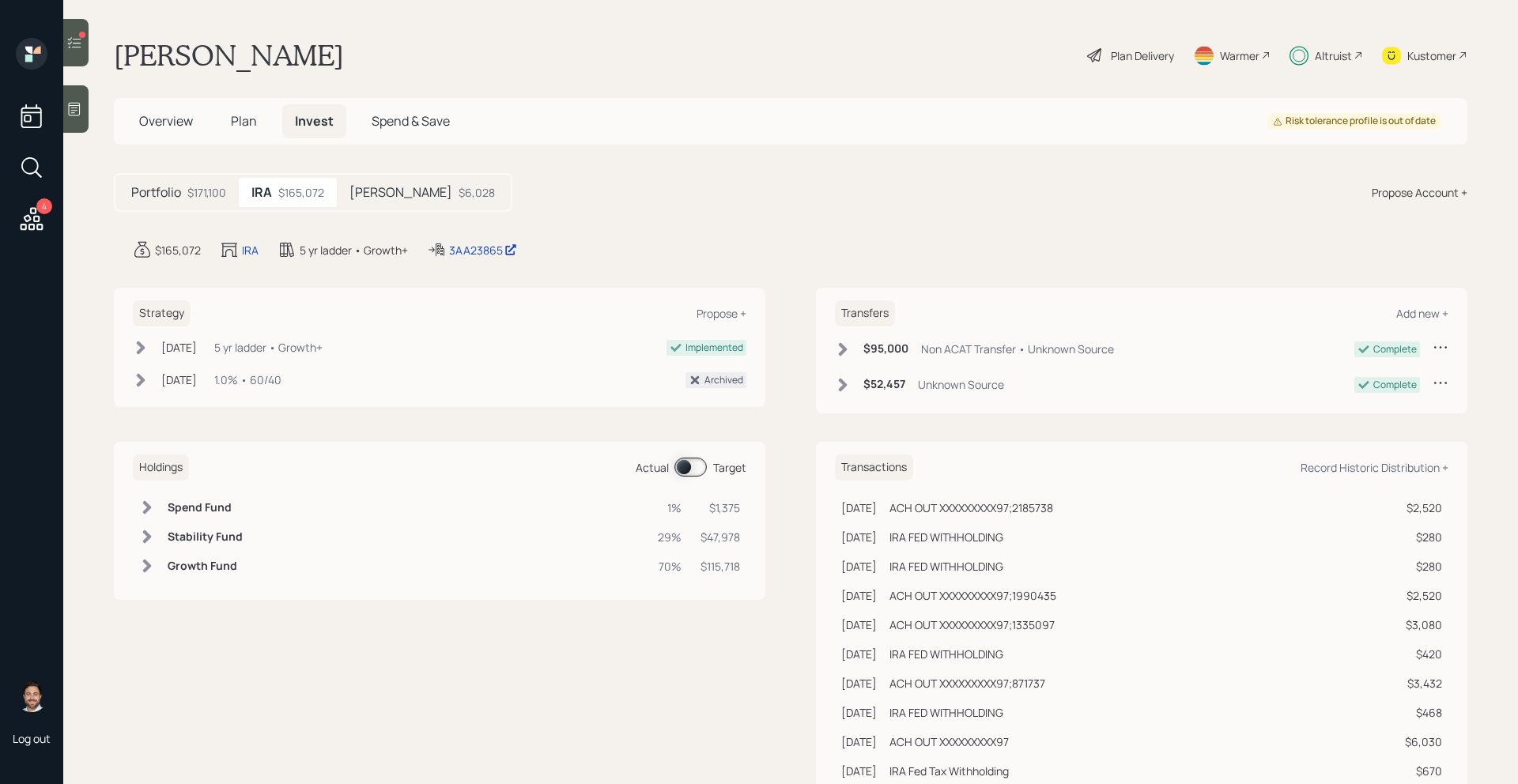
click at [704, 468] on span at bounding box center [690, 466] width 32 height 19
click at [184, 119] on span "Overview" at bounding box center [165, 121] width 54 height 18
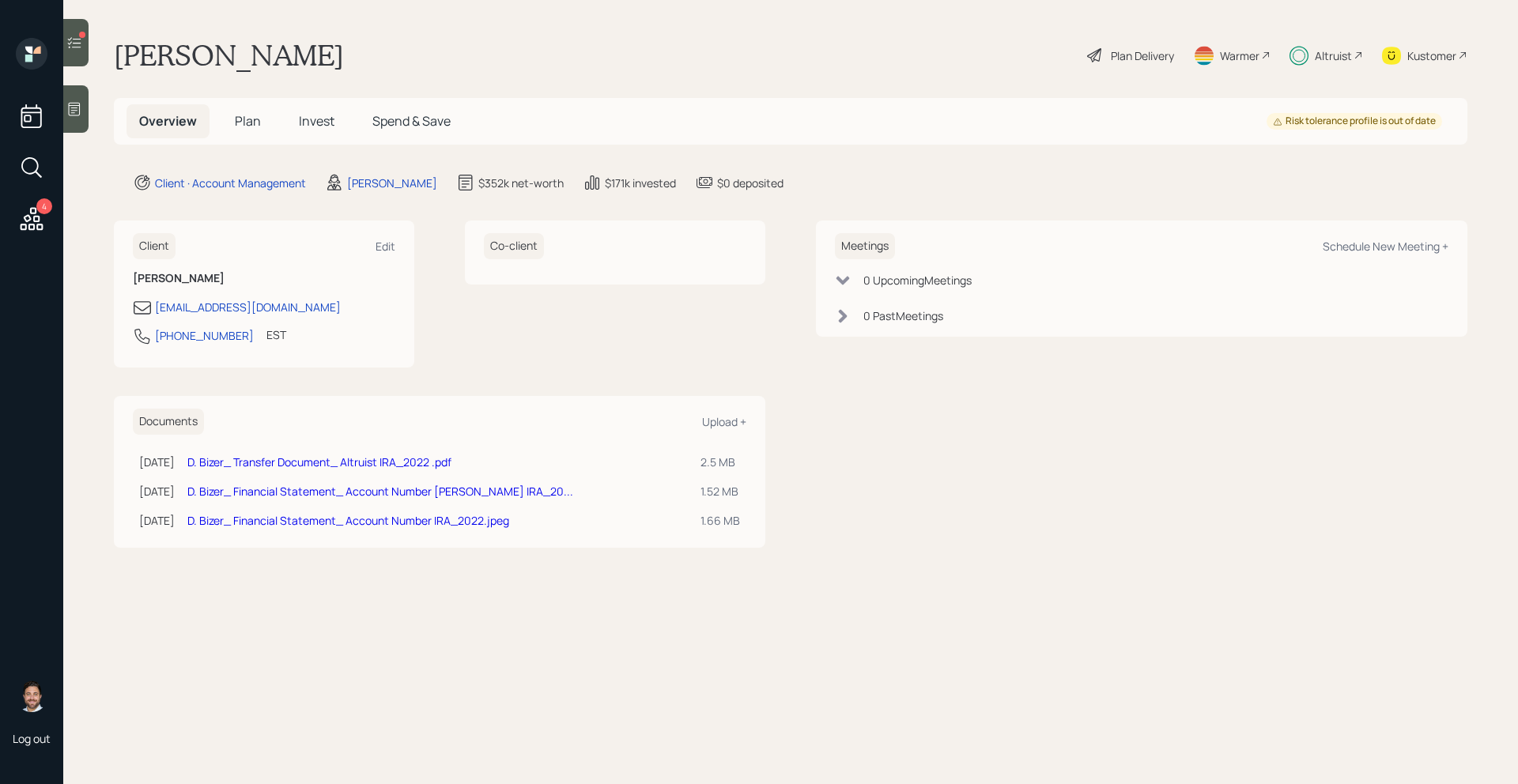
click at [80, 38] on icon at bounding box center [75, 42] width 14 height 11
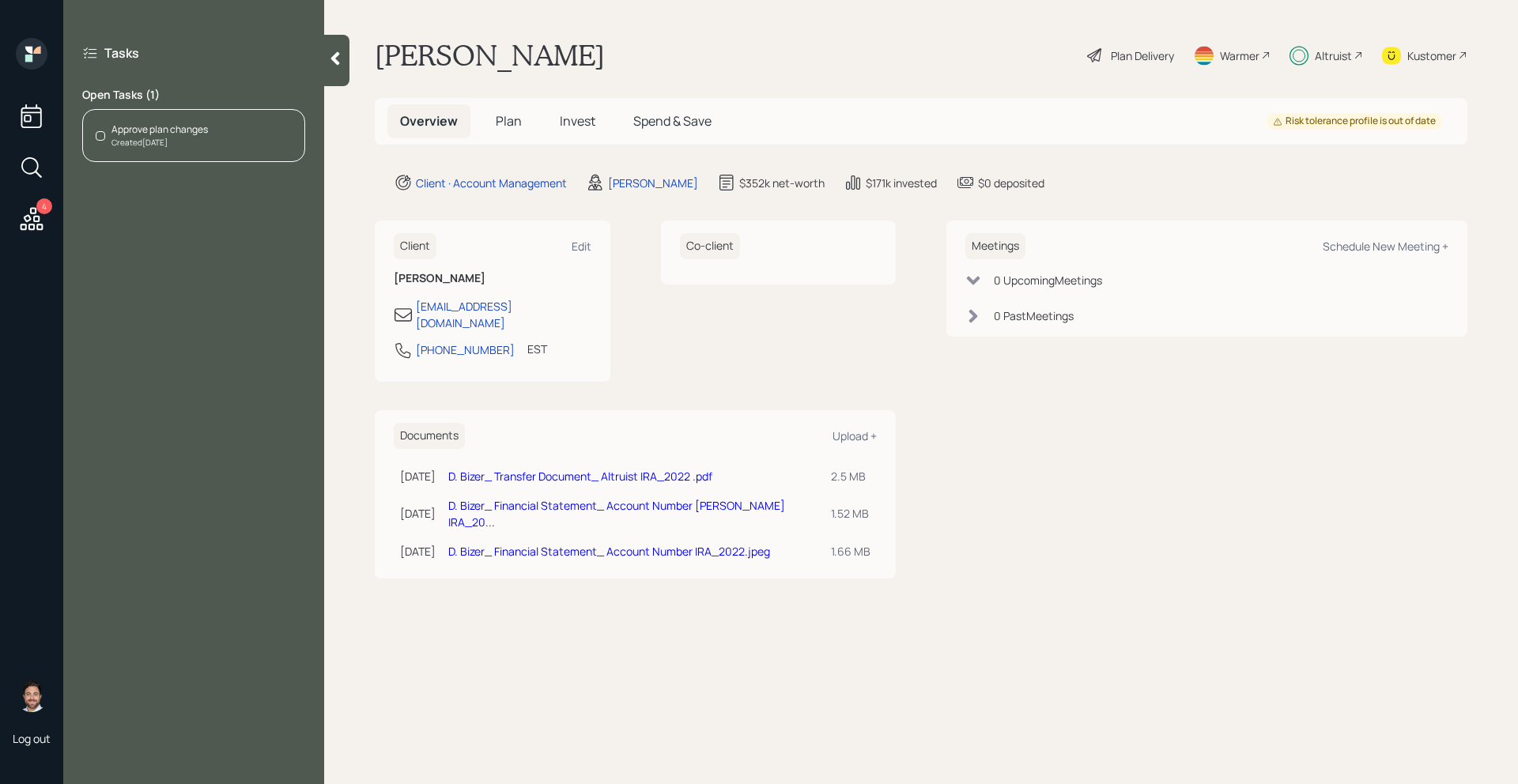
click at [191, 146] on div "Created Today" at bounding box center [159, 143] width 96 height 12
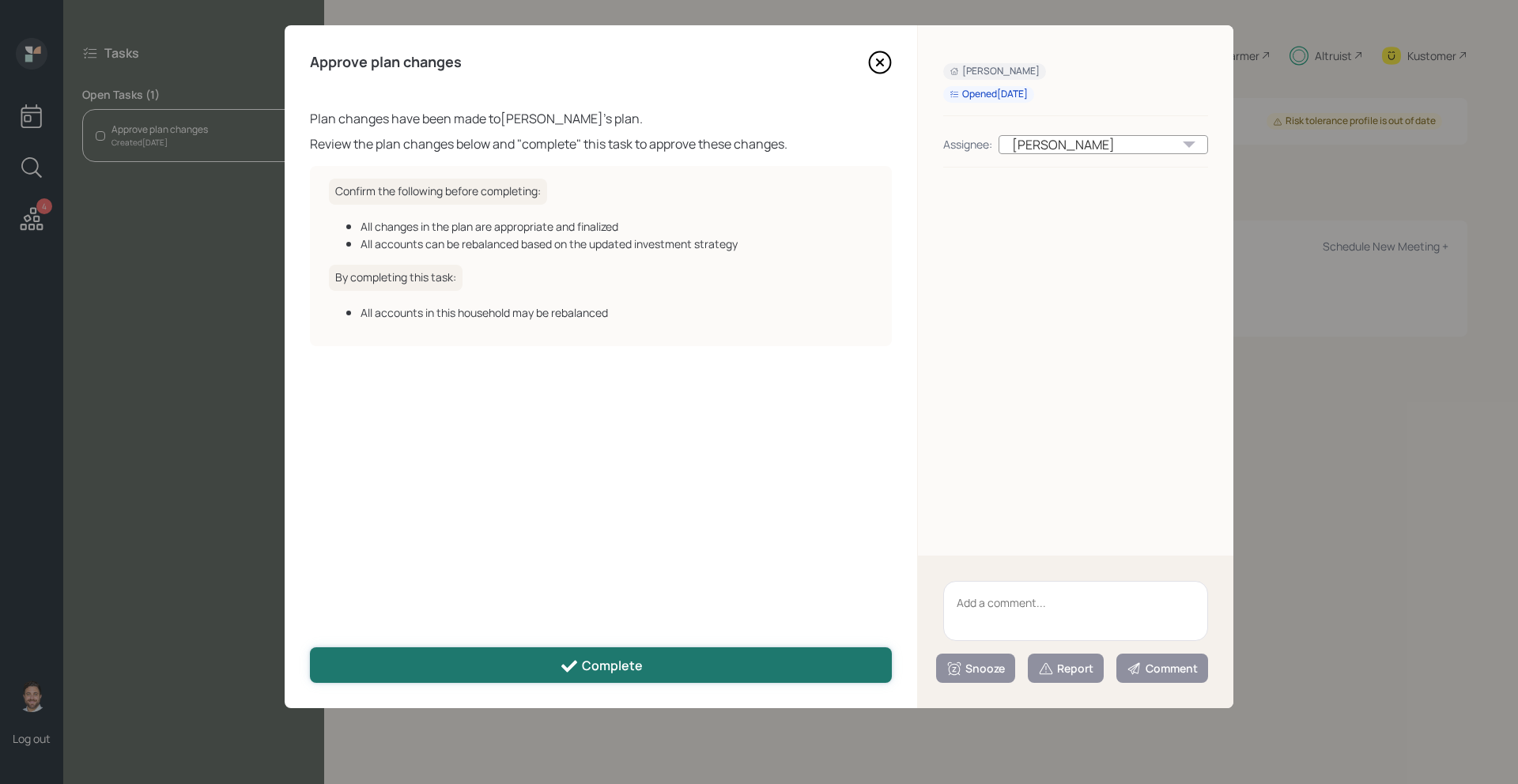
click at [549, 665] on button "Complete" at bounding box center [600, 665] width 581 height 35
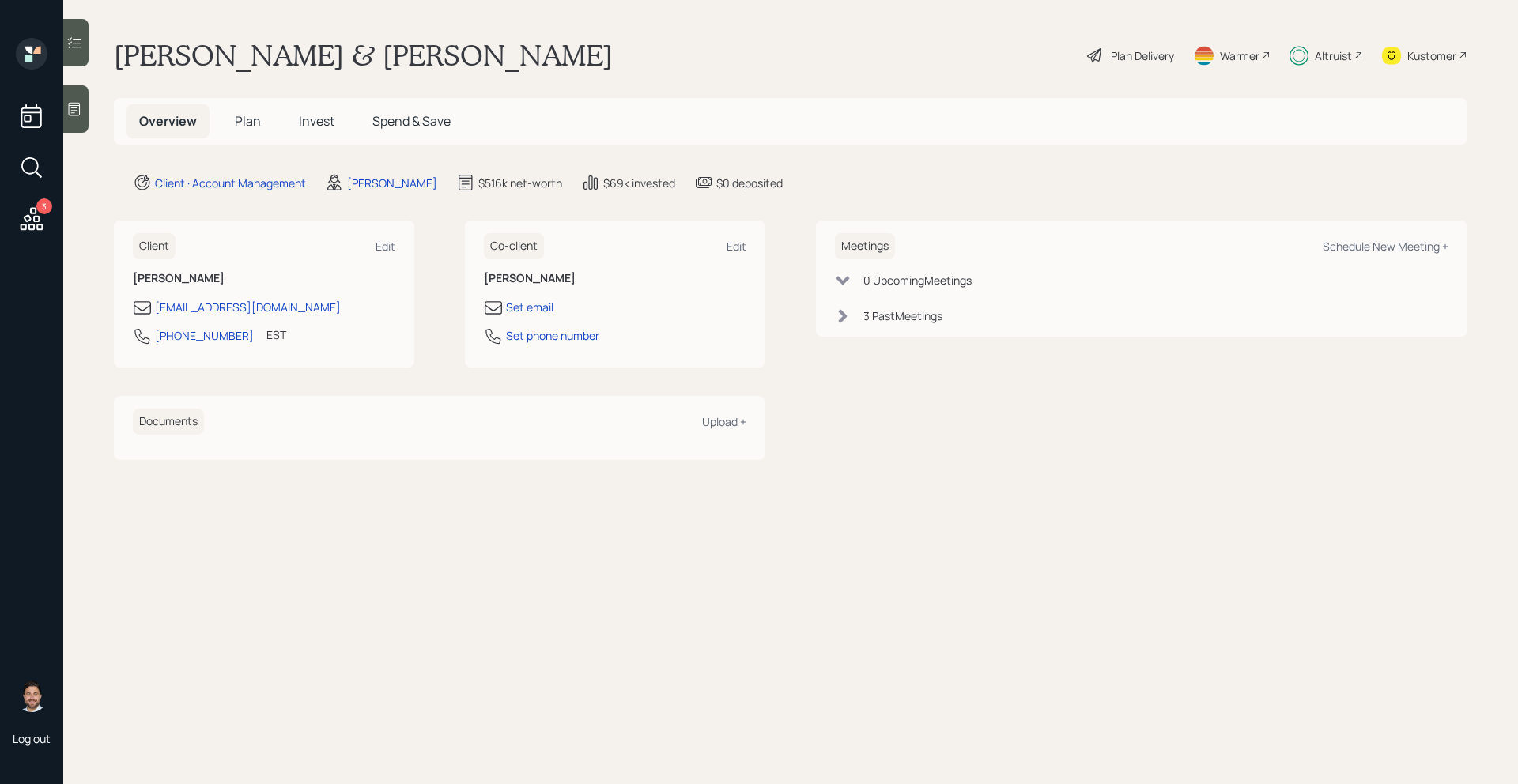
click at [243, 108] on h5 "Plan" at bounding box center [248, 121] width 51 height 34
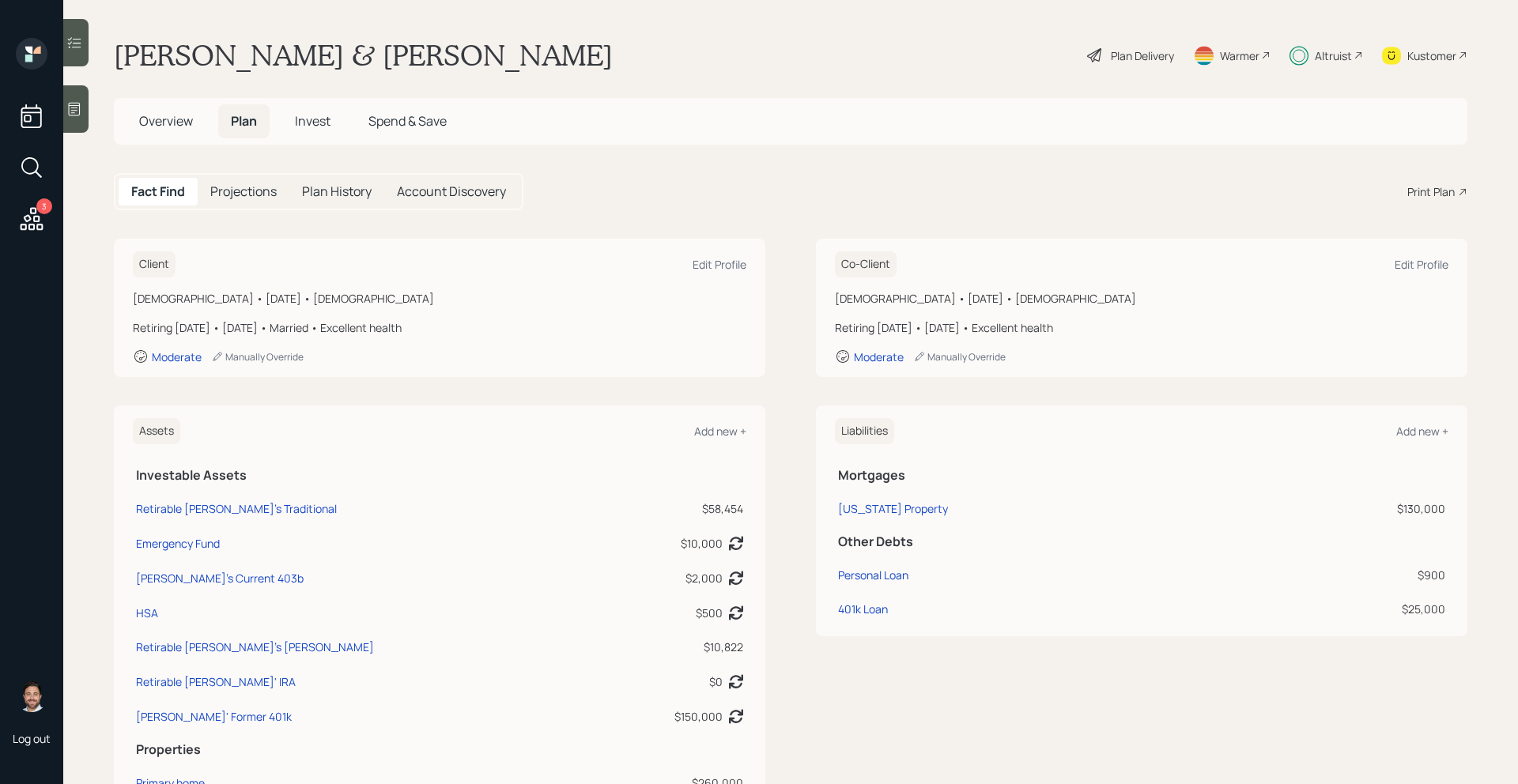
click at [159, 112] on span "Overview" at bounding box center [165, 121] width 54 height 18
